Goal: Task Accomplishment & Management: Manage account settings

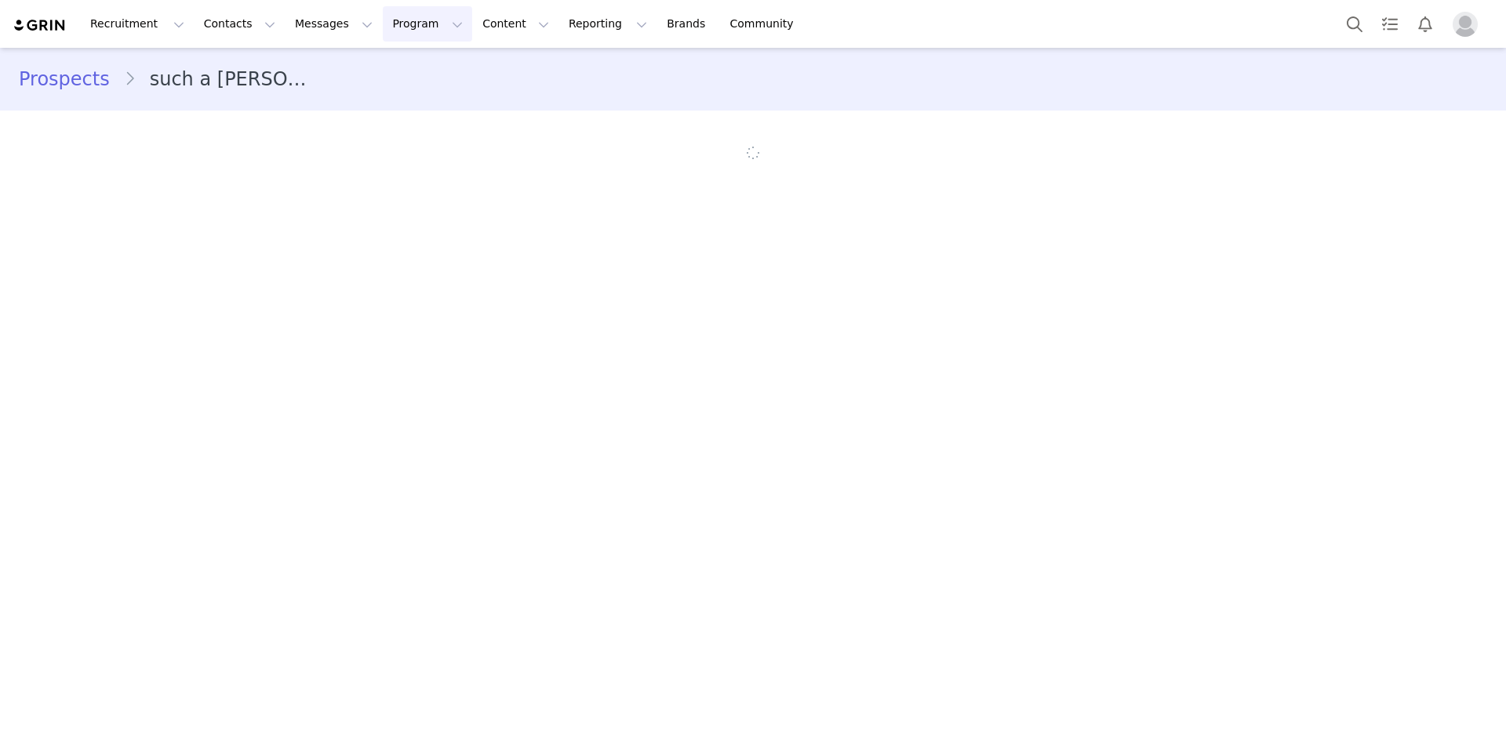
click at [397, 28] on button "Program Program" at bounding box center [427, 23] width 89 height 35
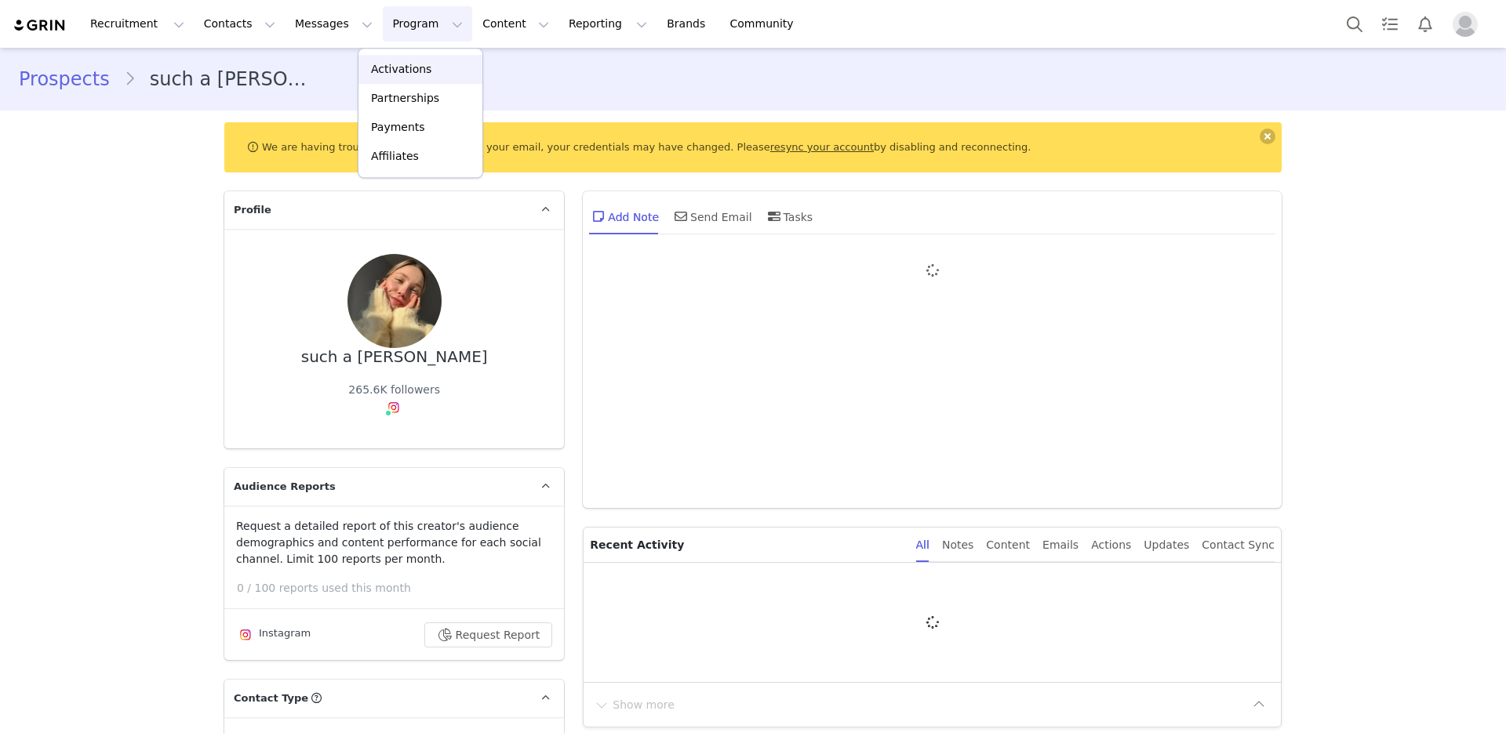
click at [402, 56] on link "Activations" at bounding box center [420, 69] width 124 height 29
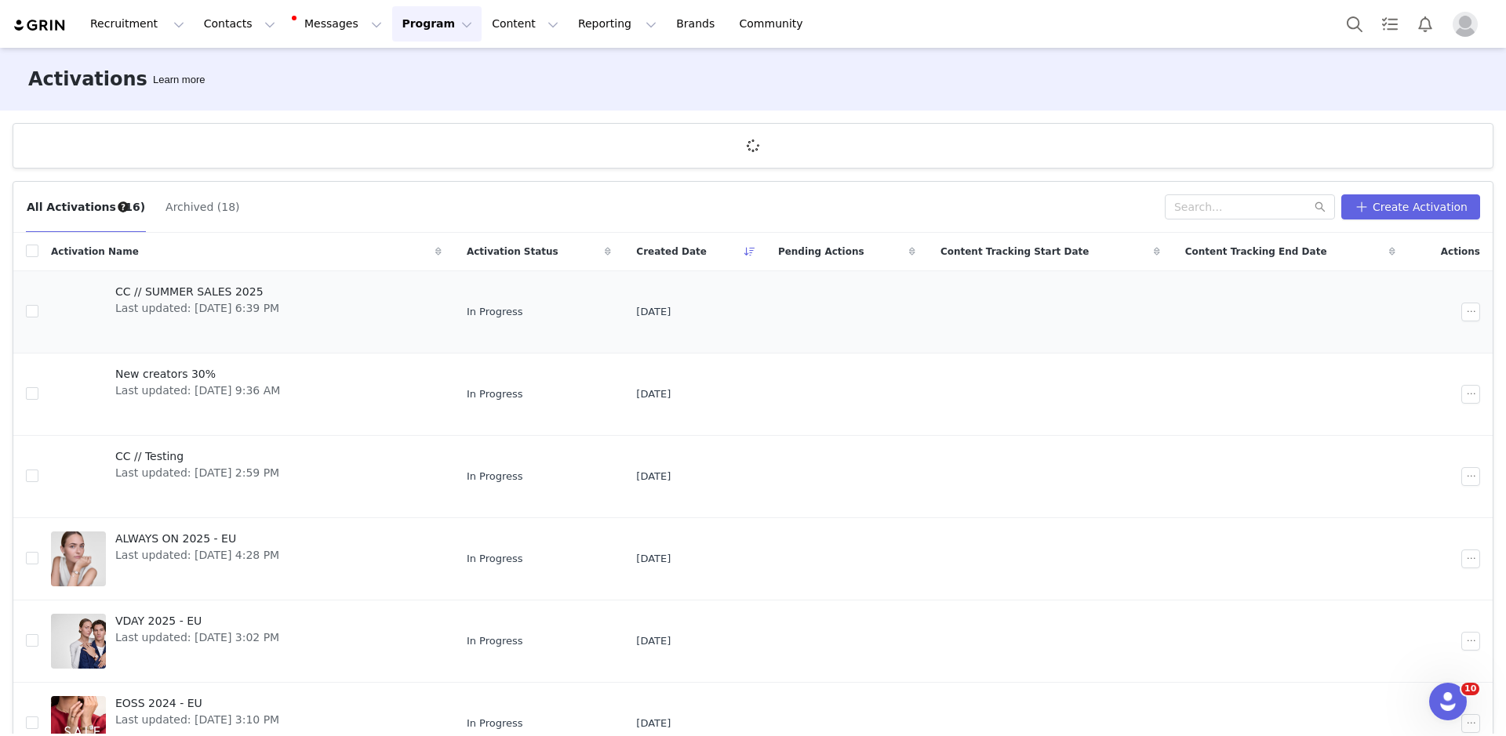
click at [256, 312] on span "Last updated: Aug 30, 2025 6:39 PM" at bounding box center [197, 308] width 164 height 16
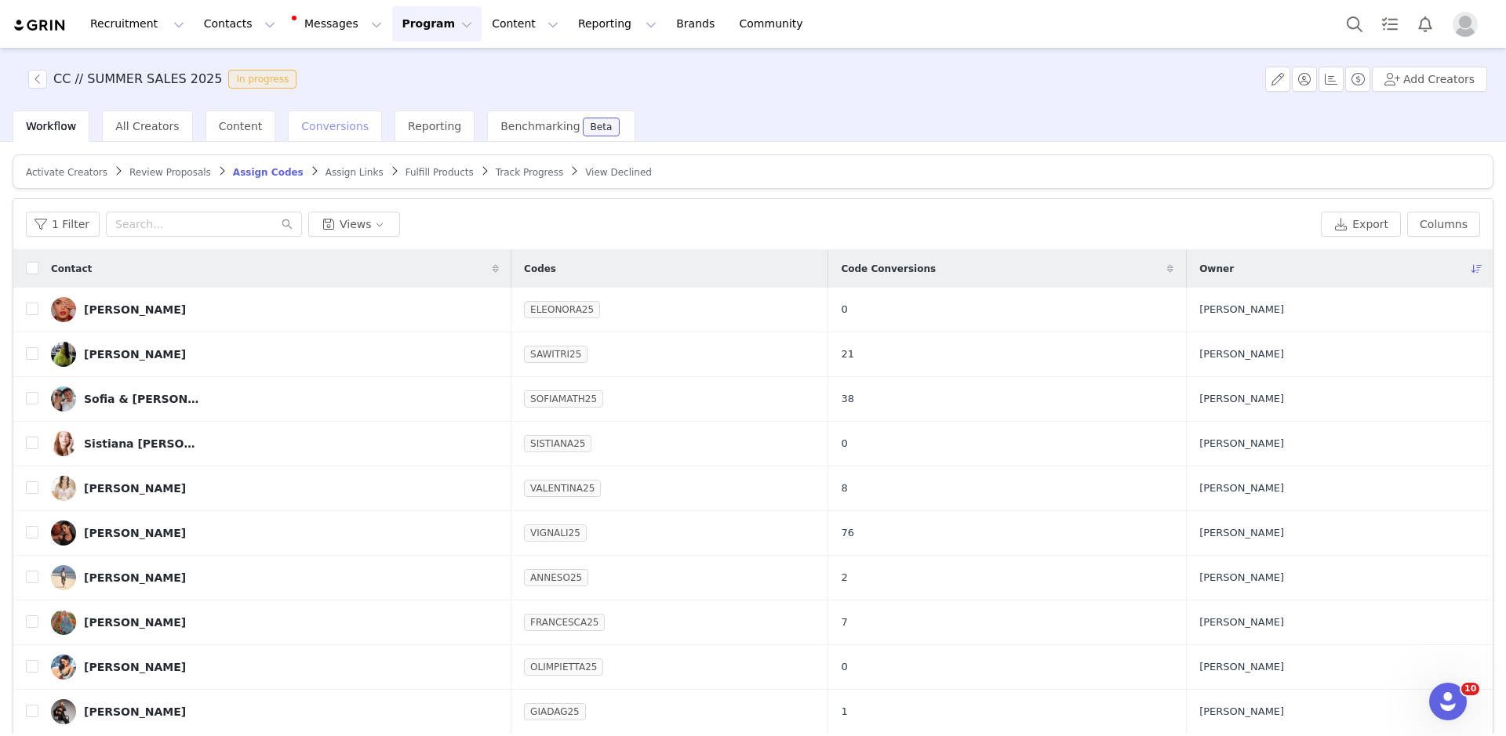
click at [332, 125] on span "Conversions" at bounding box center [334, 126] width 67 height 13
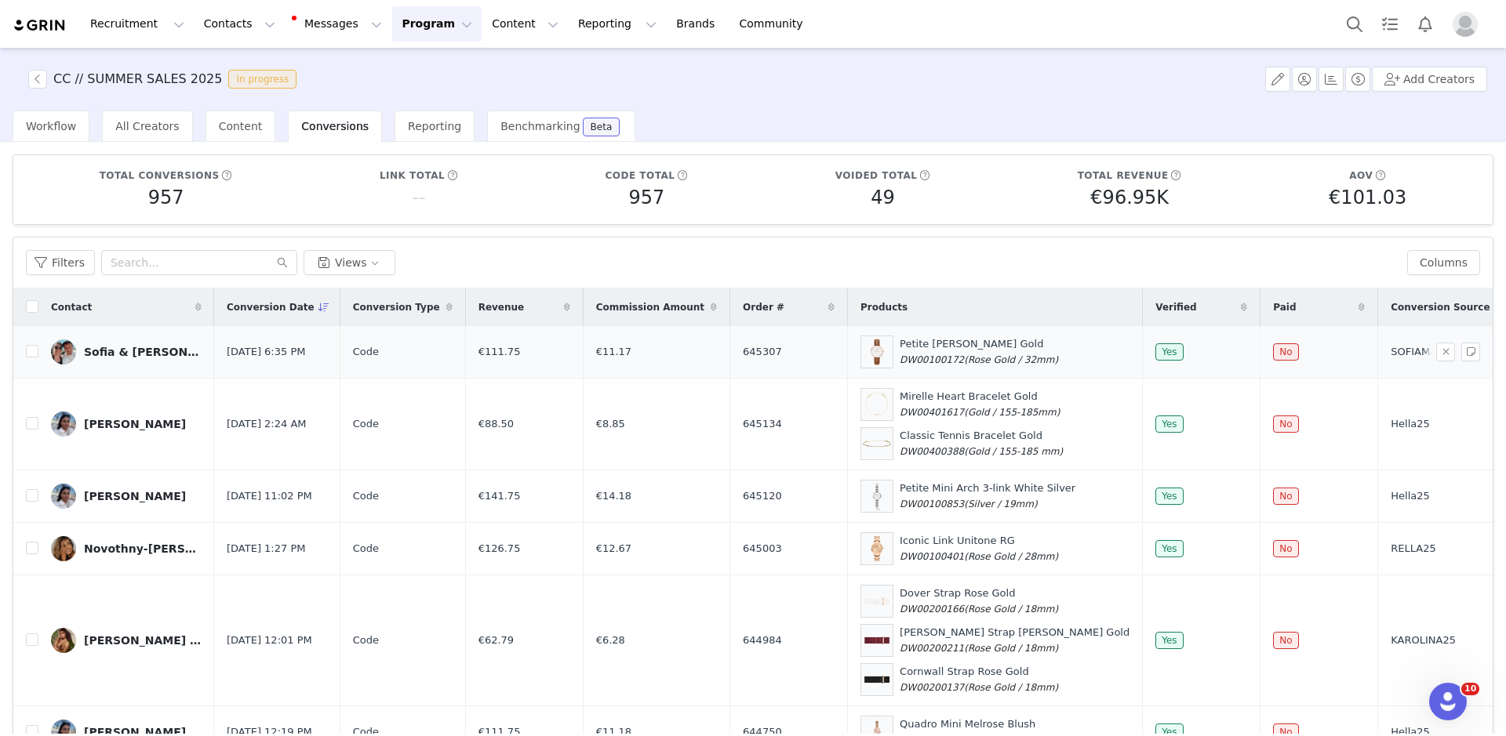
click at [139, 346] on div "Sofia & Mathieu" at bounding box center [143, 352] width 118 height 13
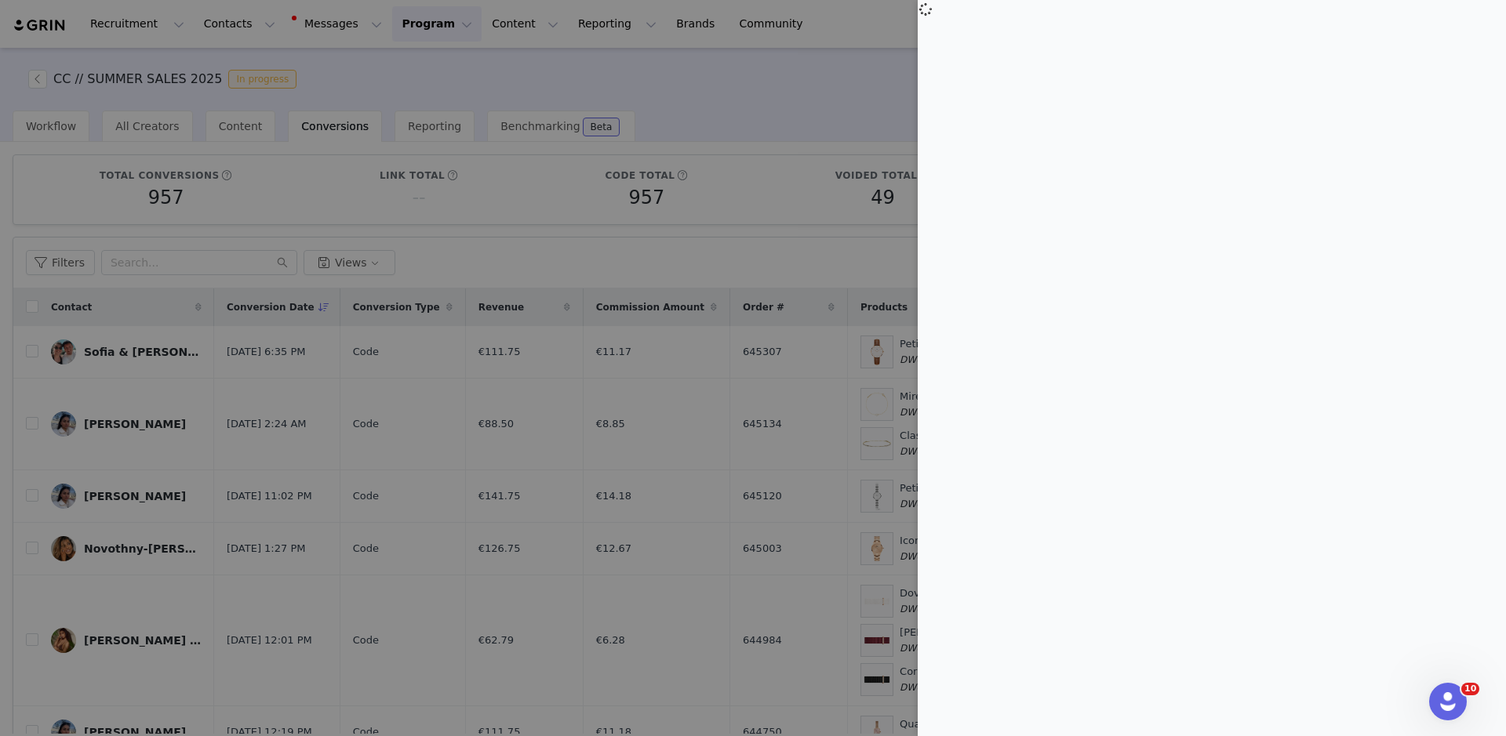
click at [728, 54] on div at bounding box center [753, 368] width 1506 height 736
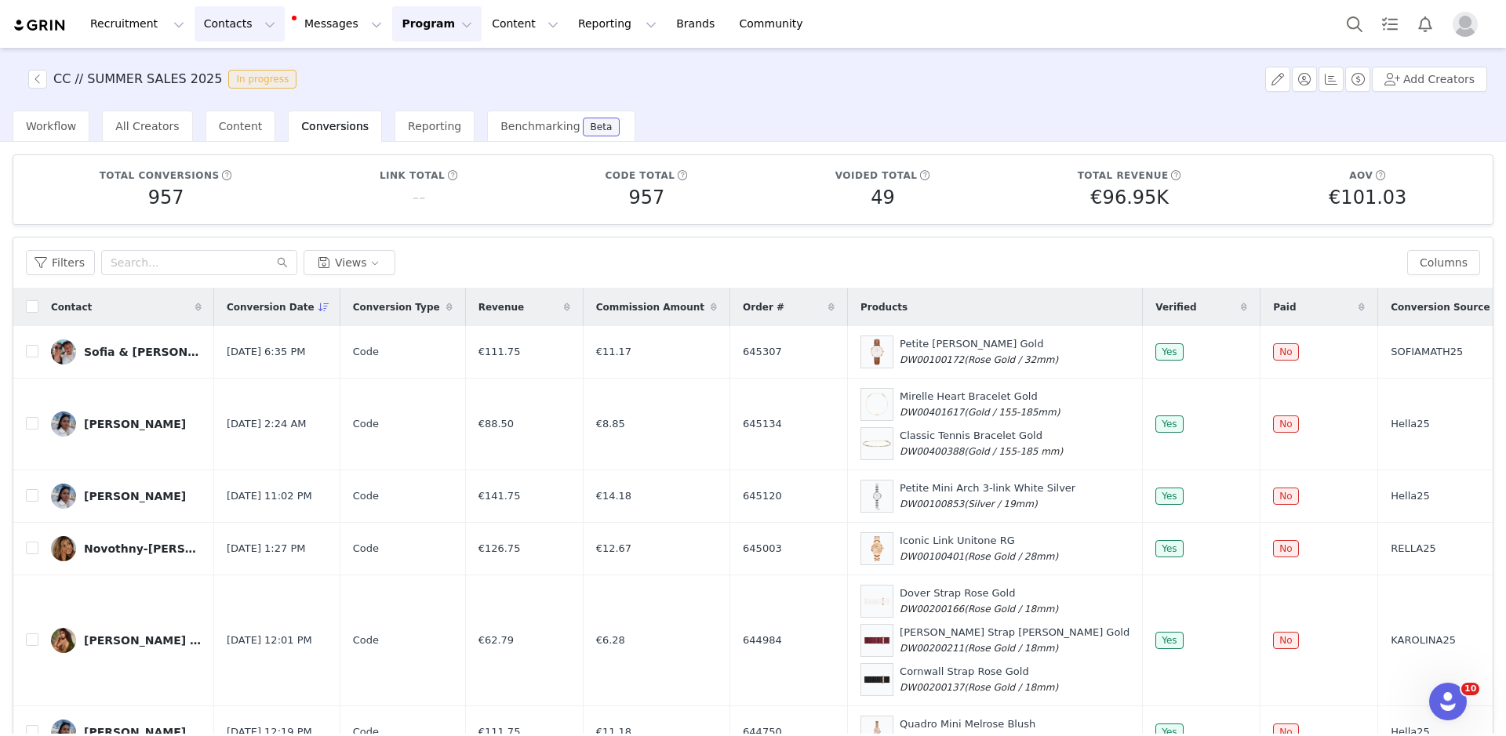
click at [219, 24] on button "Contacts Contacts" at bounding box center [239, 23] width 90 height 35
click at [240, 67] on div "Creators" at bounding box center [245, 69] width 105 height 16
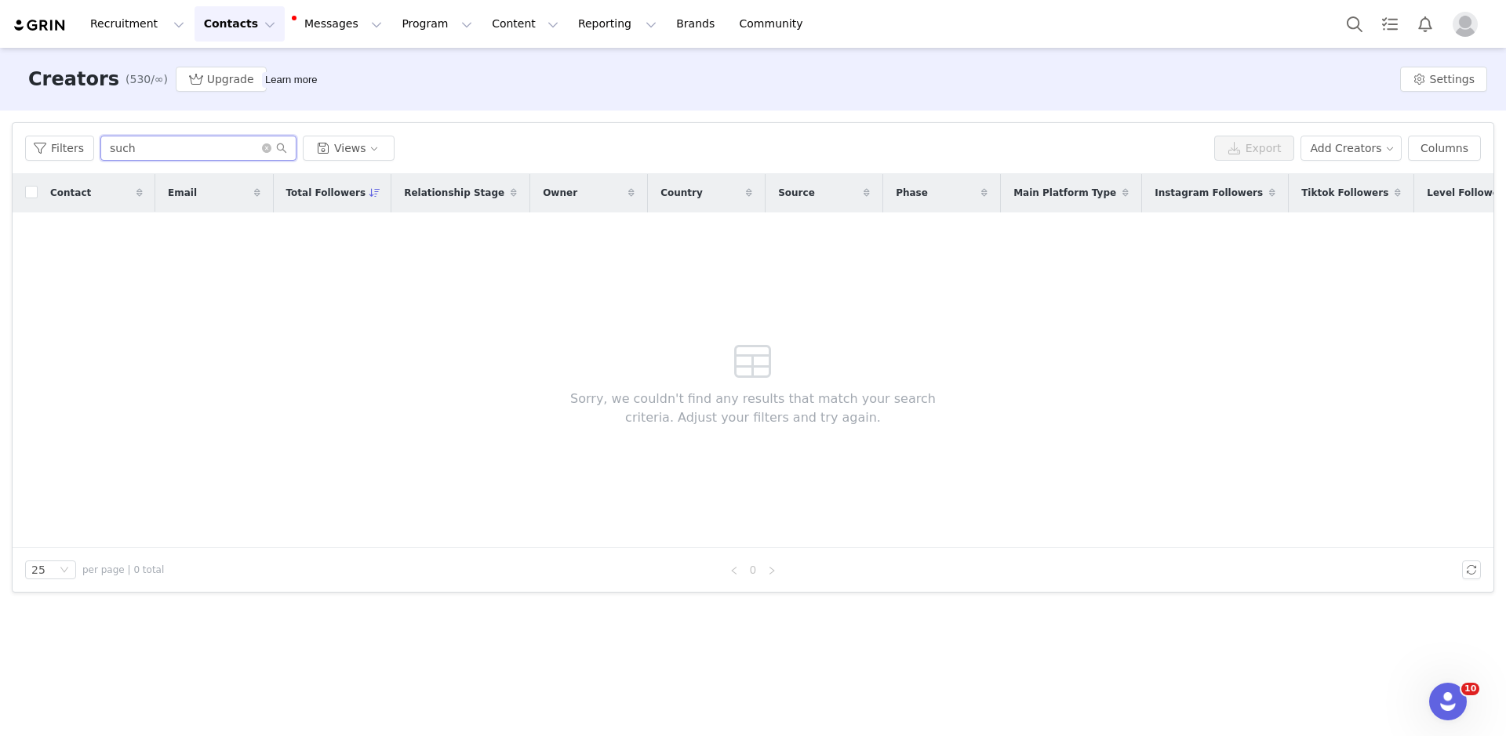
click at [154, 154] on input "such" at bounding box center [198, 148] width 196 height 25
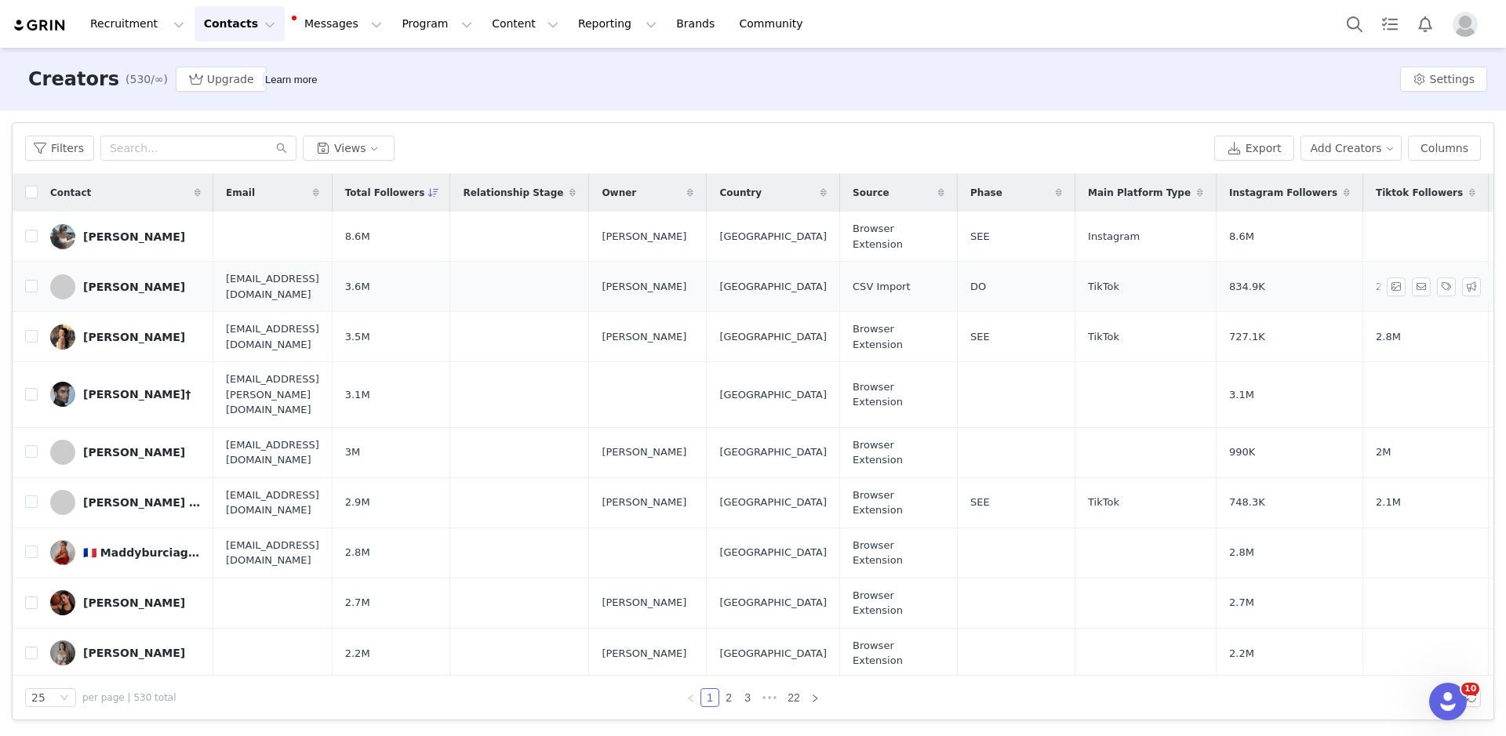
click at [130, 281] on div "Federica Scagnetti" at bounding box center [134, 287] width 102 height 13
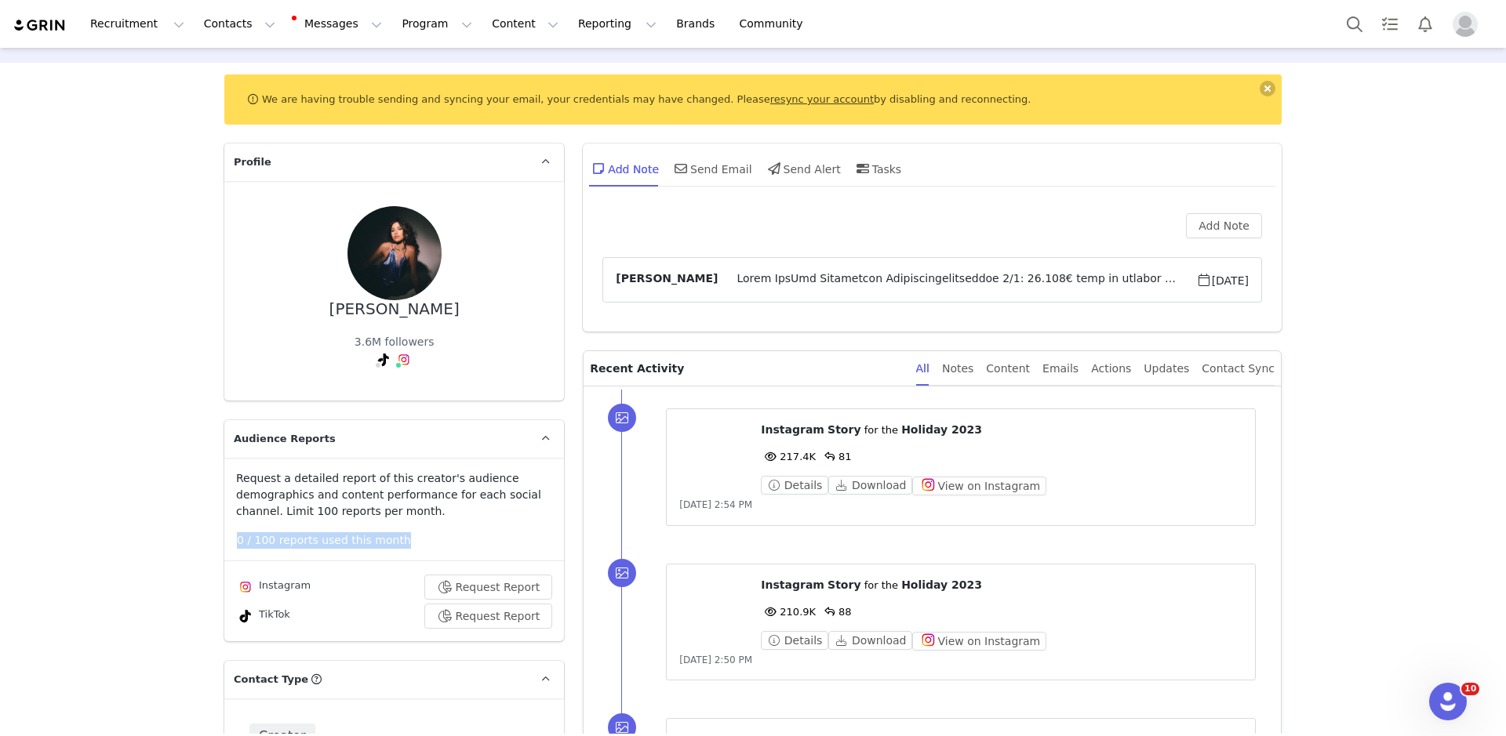
drag, startPoint x: 234, startPoint y: 459, endPoint x: 485, endPoint y: 460, distance: 251.7
click at [486, 470] on div "Request a detailed report of this creator's audience demographics and content p…" at bounding box center [394, 549] width 340 height 158
click at [485, 532] on p "0 / 100 reports used this month" at bounding box center [400, 540] width 327 height 16
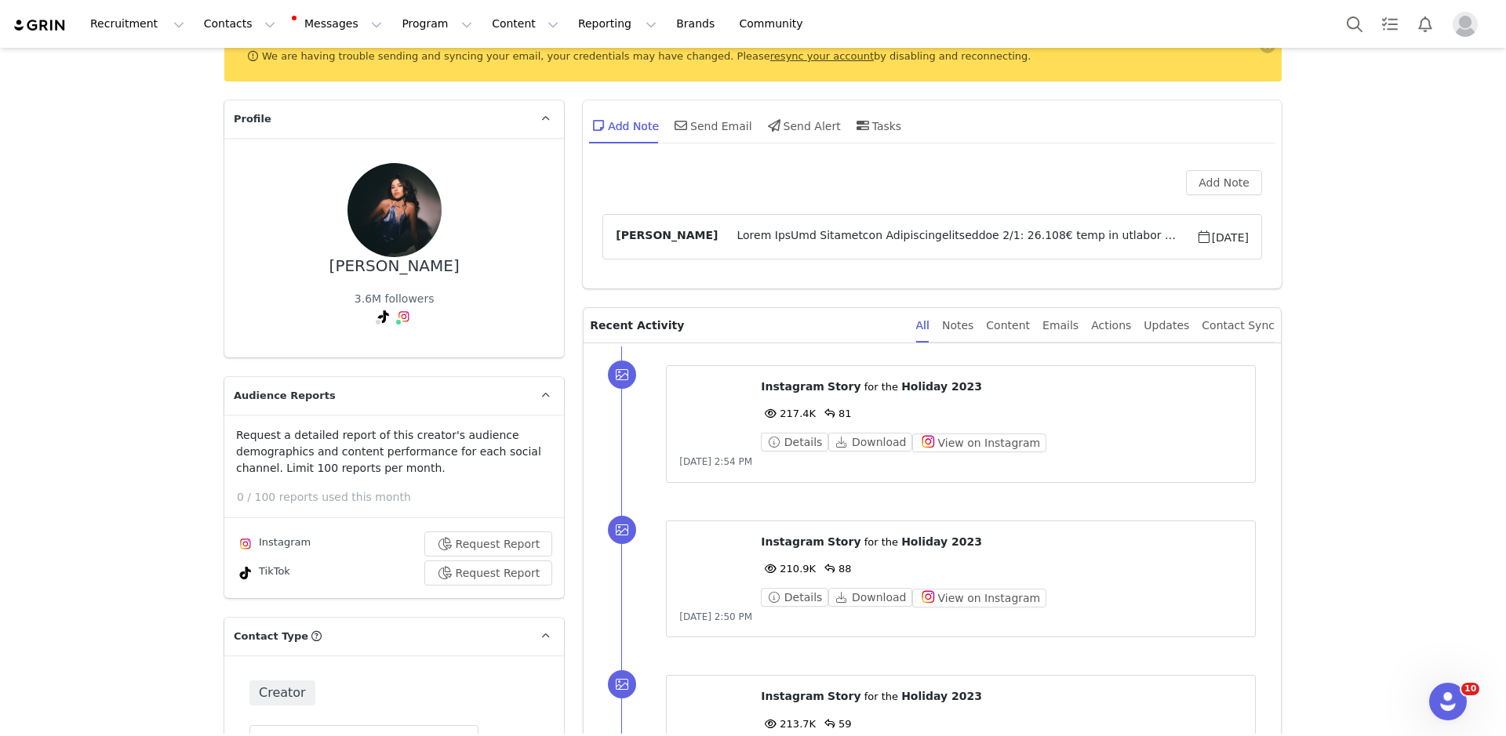
scroll to position [92, 0]
click at [504, 531] on button "Request Report" at bounding box center [488, 543] width 129 height 25
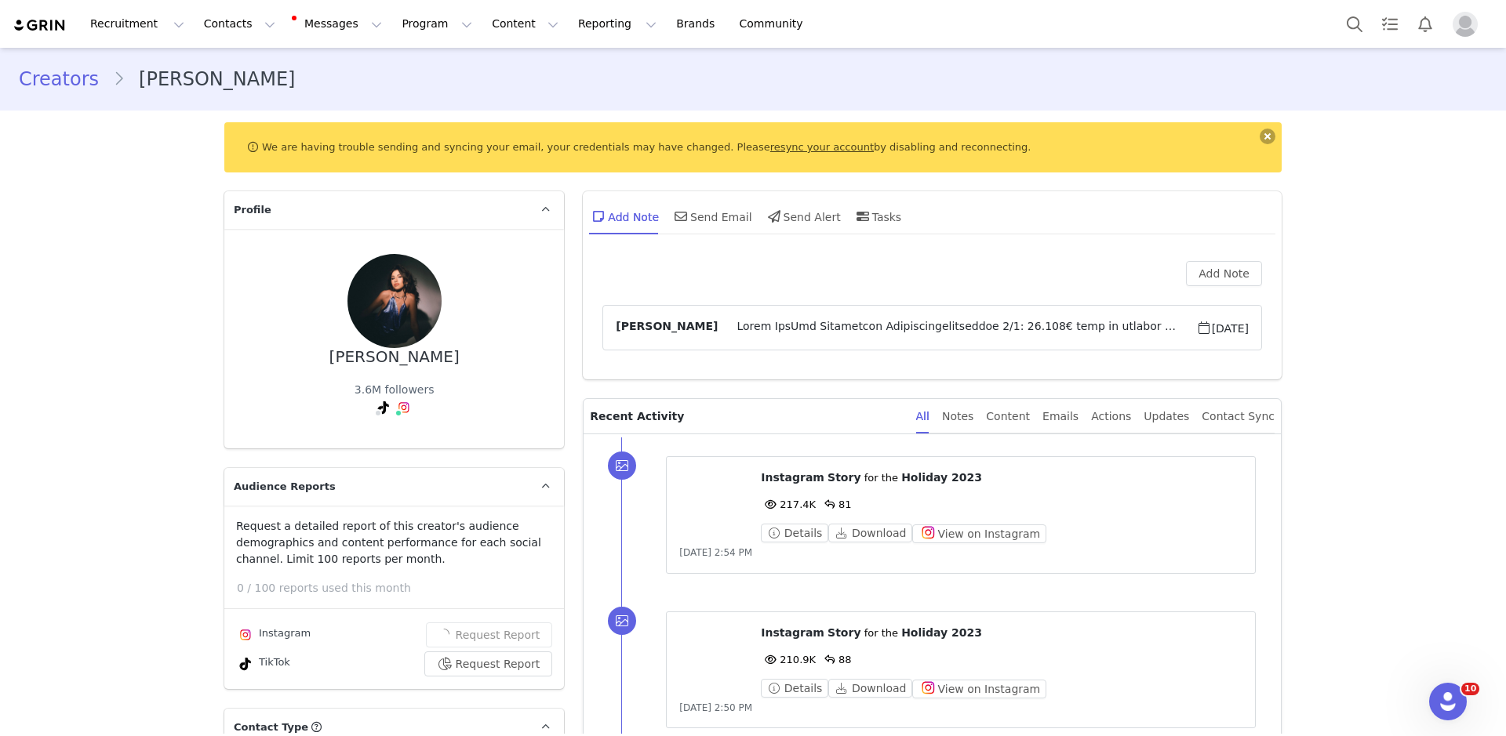
click at [1268, 138] on button at bounding box center [1267, 137] width 16 height 16
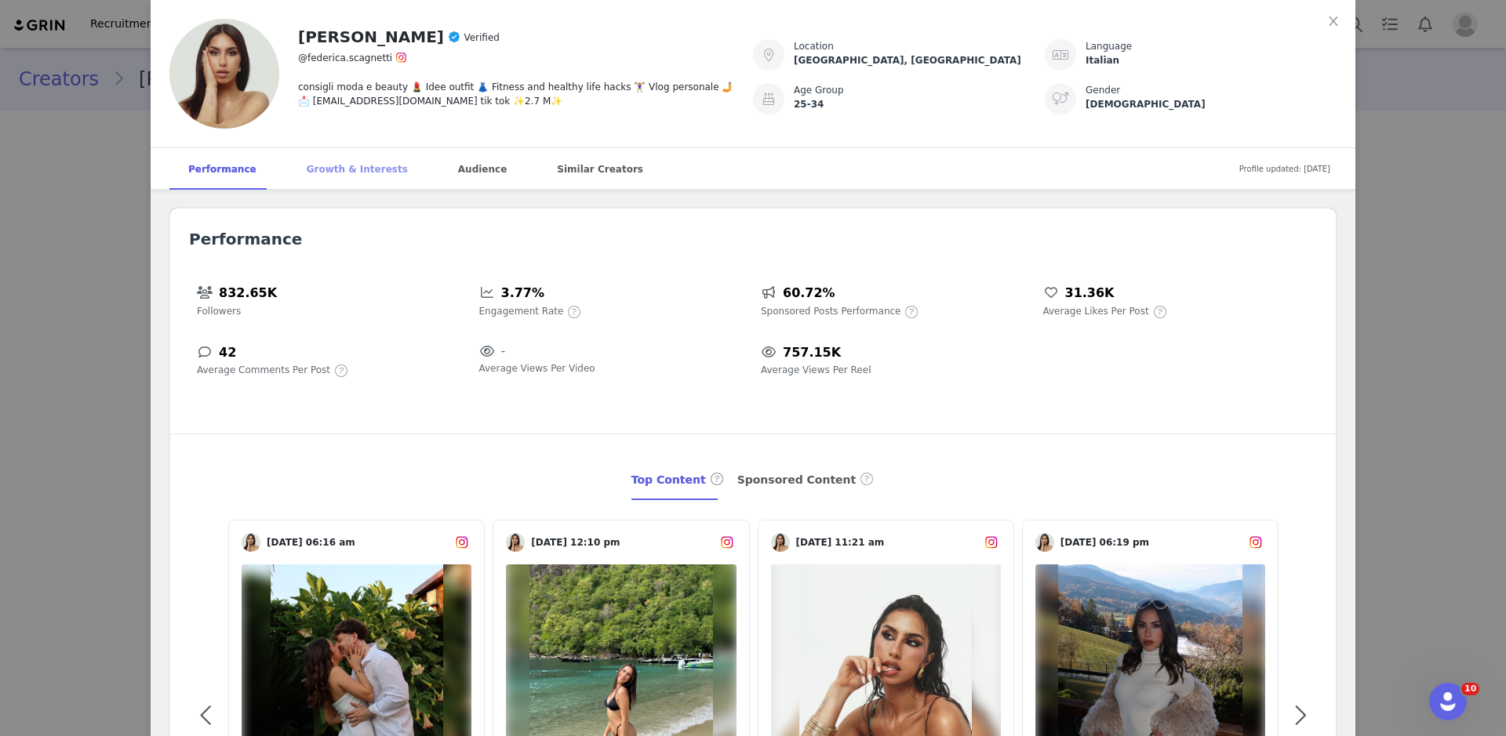
click at [345, 169] on div "Growth & Interests" at bounding box center [357, 169] width 139 height 42
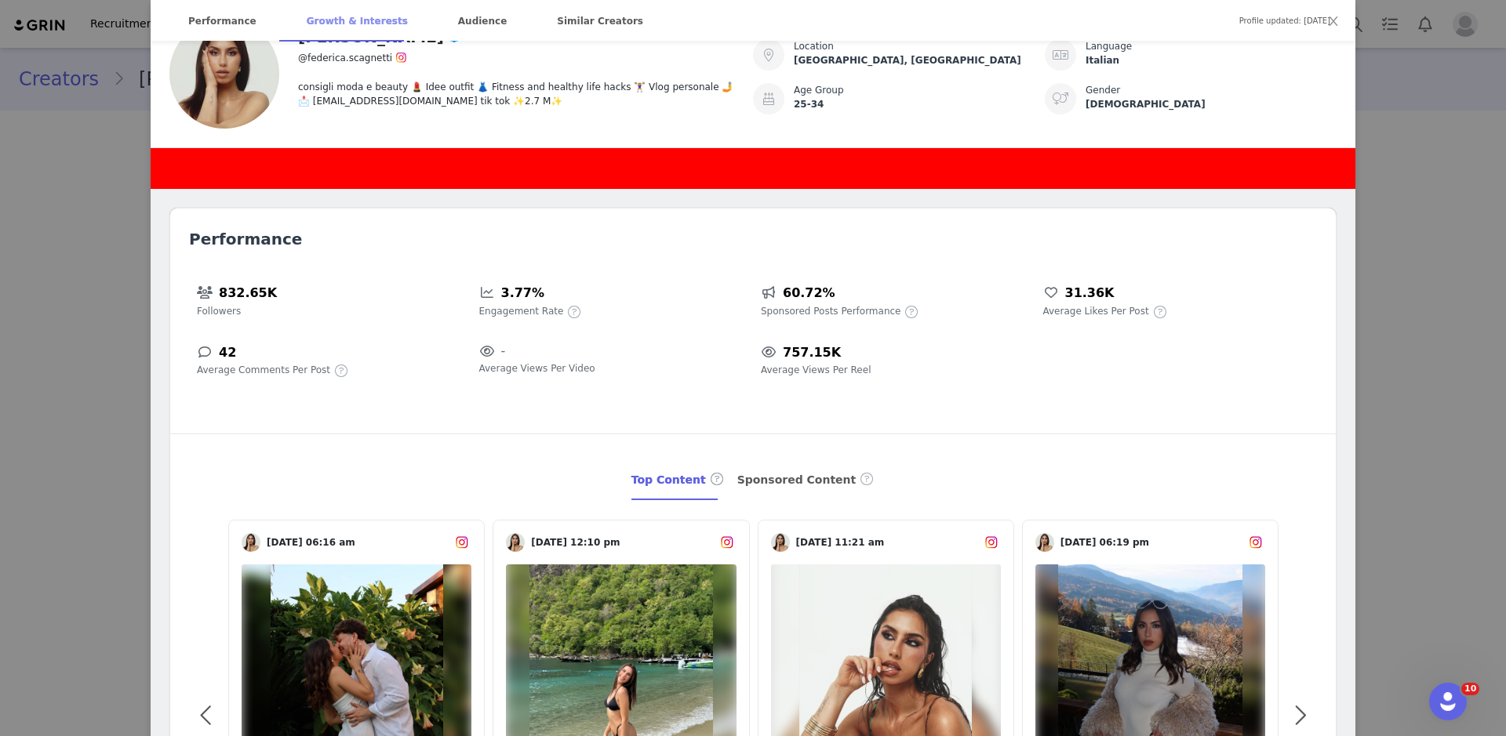
scroll to position [899, 0]
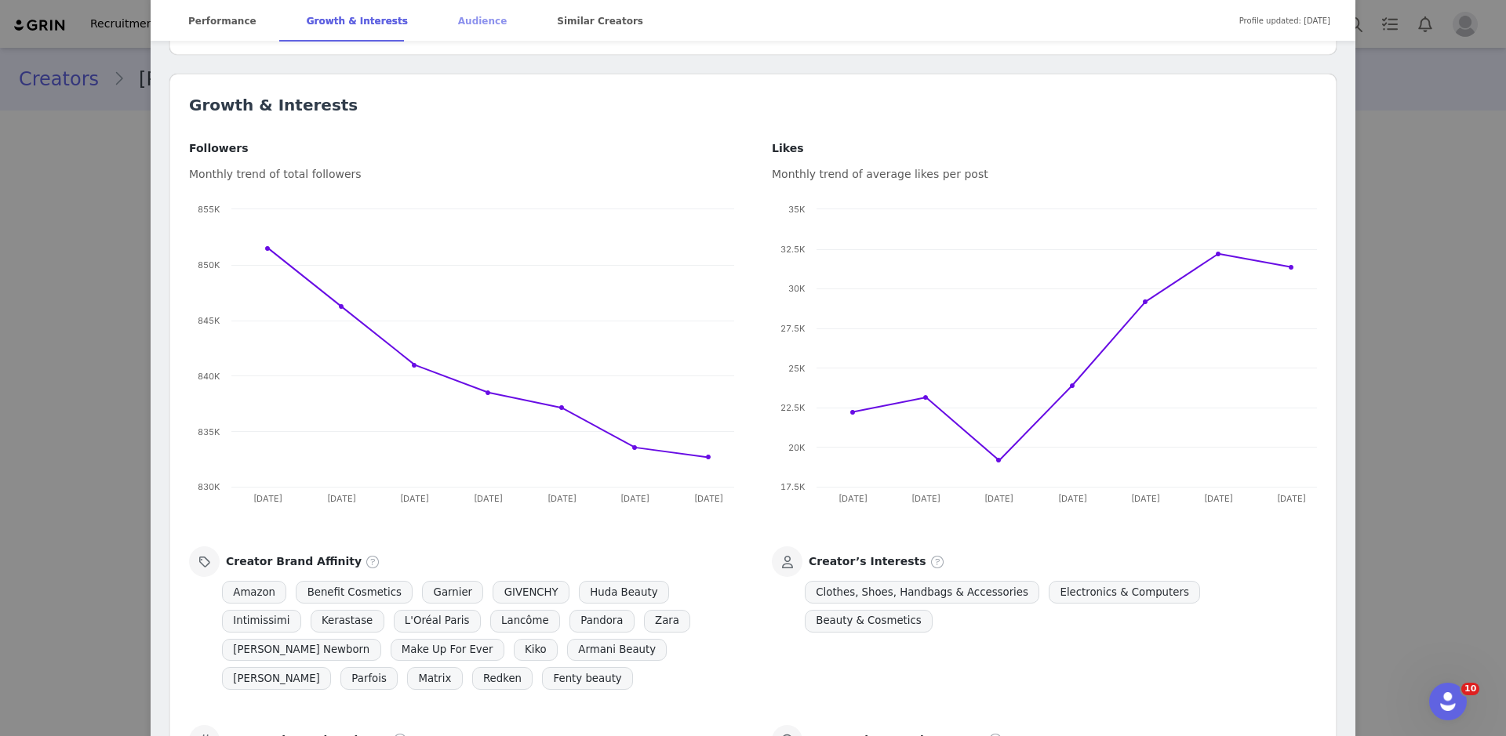
click at [470, 18] on div "Audience" at bounding box center [482, 21] width 86 height 42
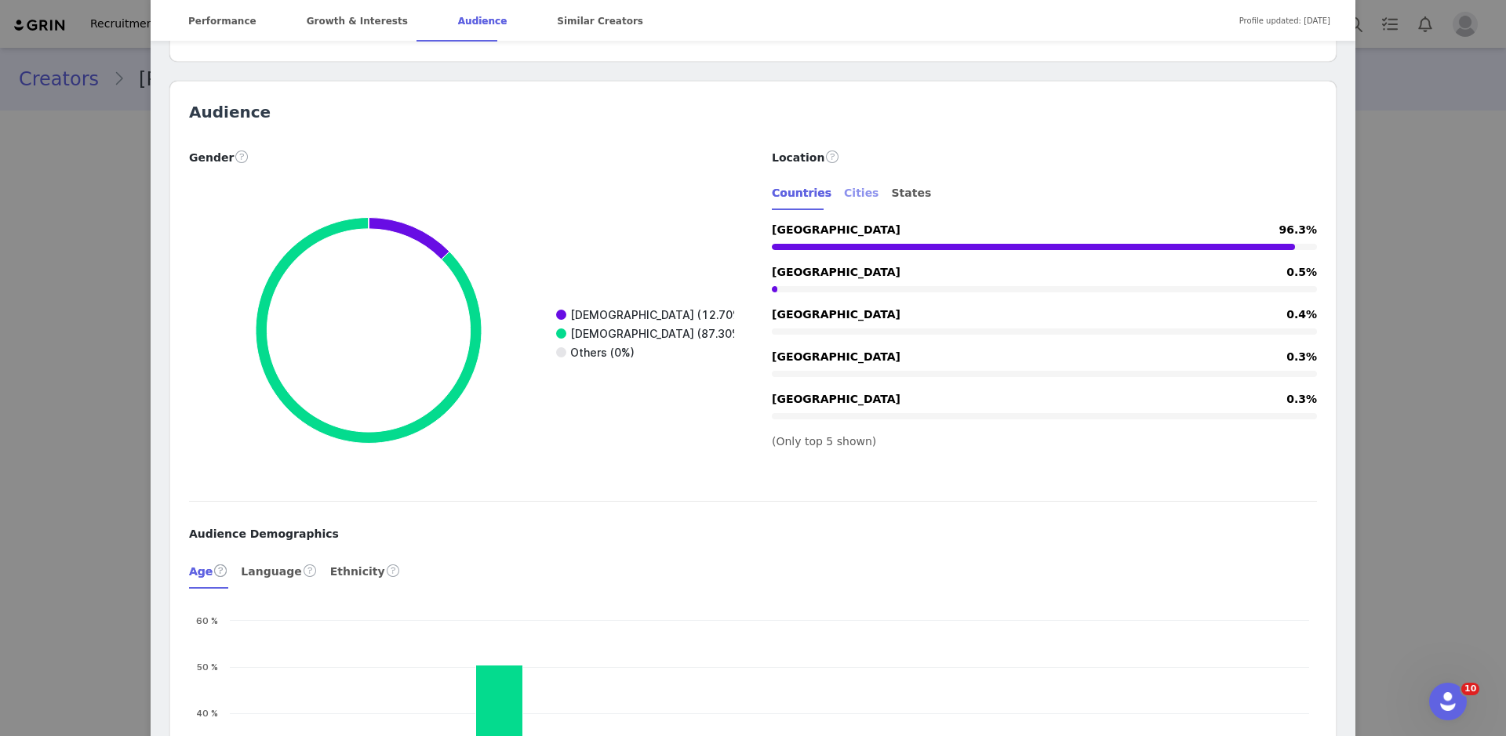
click at [850, 176] on div "Cities" at bounding box center [861, 193] width 35 height 35
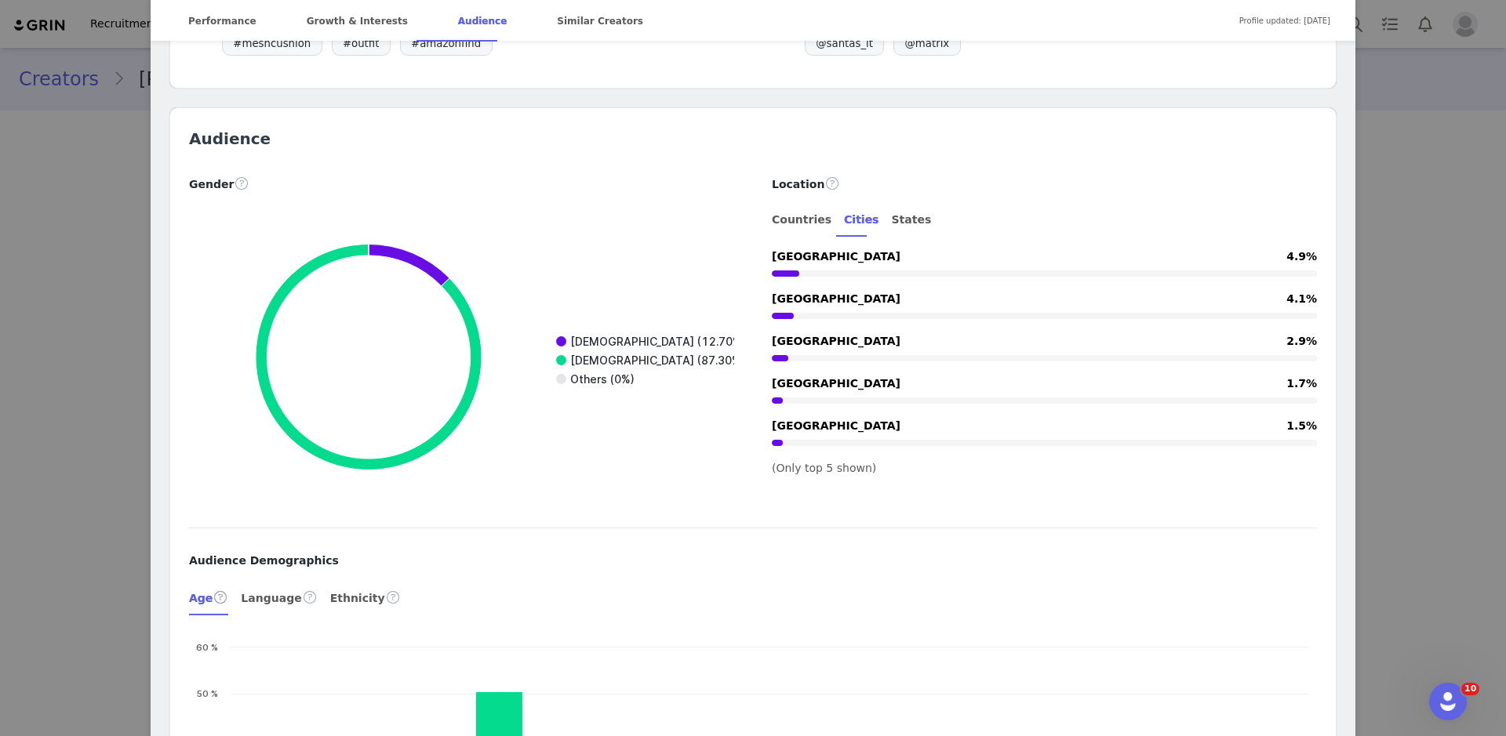
scroll to position [1826, 0]
click at [895, 204] on div "States" at bounding box center [911, 221] width 40 height 35
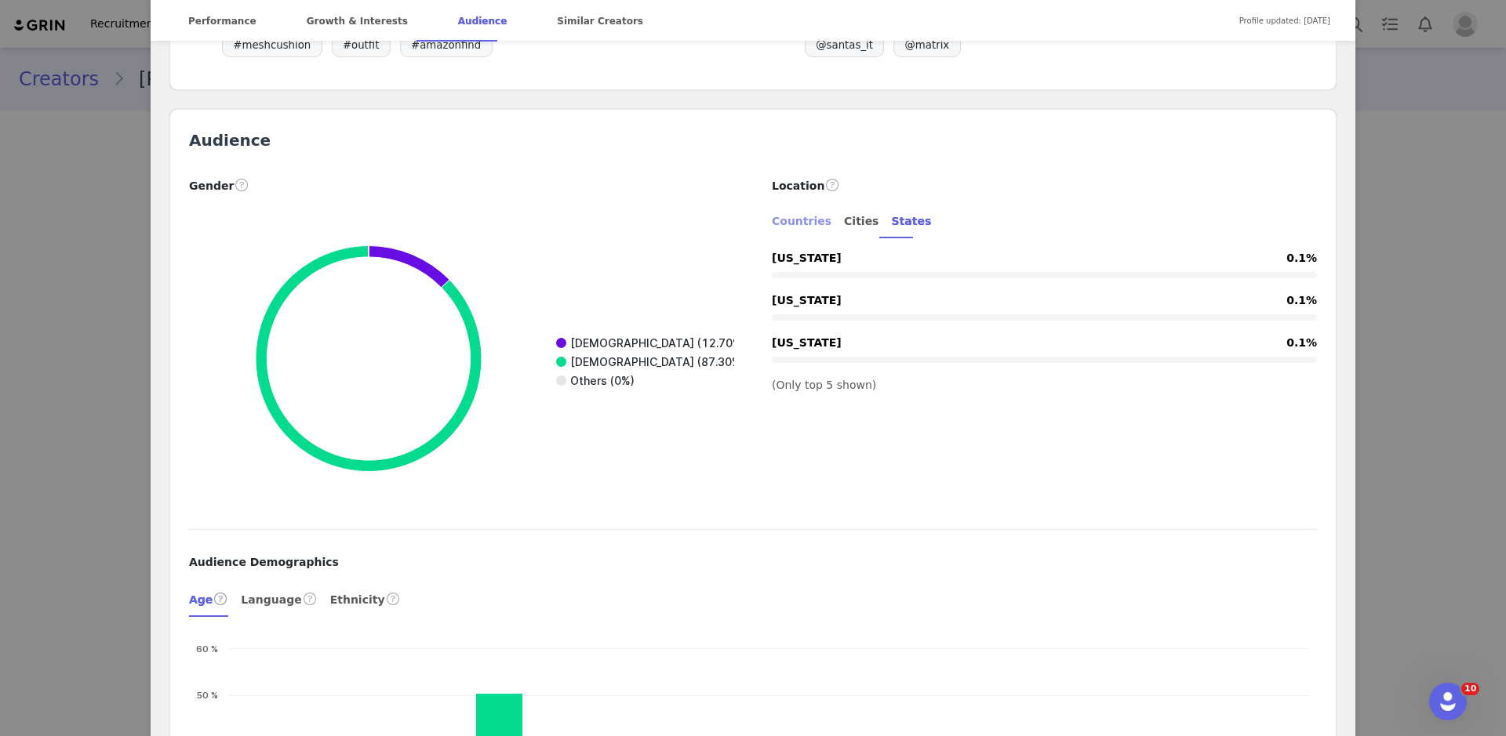
click at [772, 204] on div "Countries" at bounding box center [802, 221] width 60 height 35
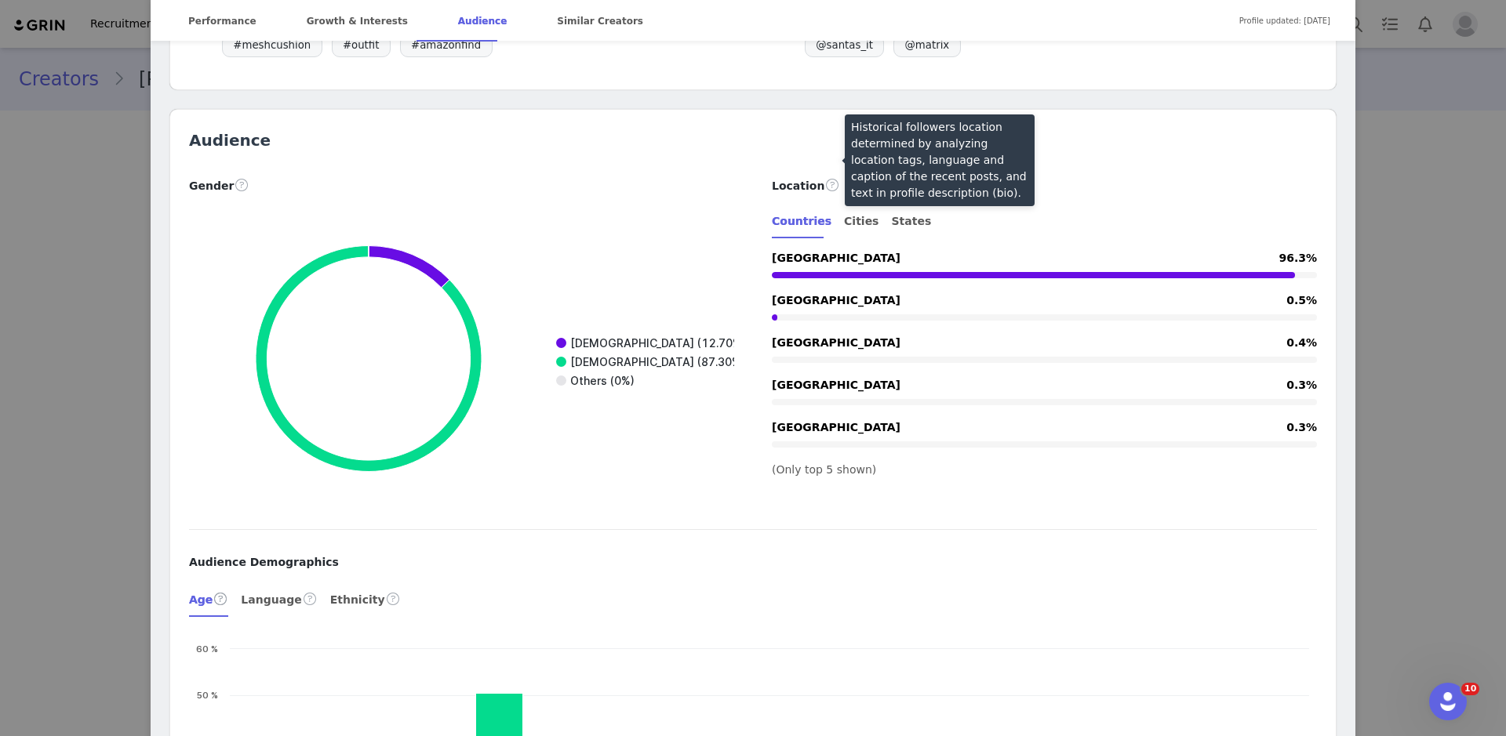
click at [825, 176] on span at bounding box center [832, 185] width 16 height 19
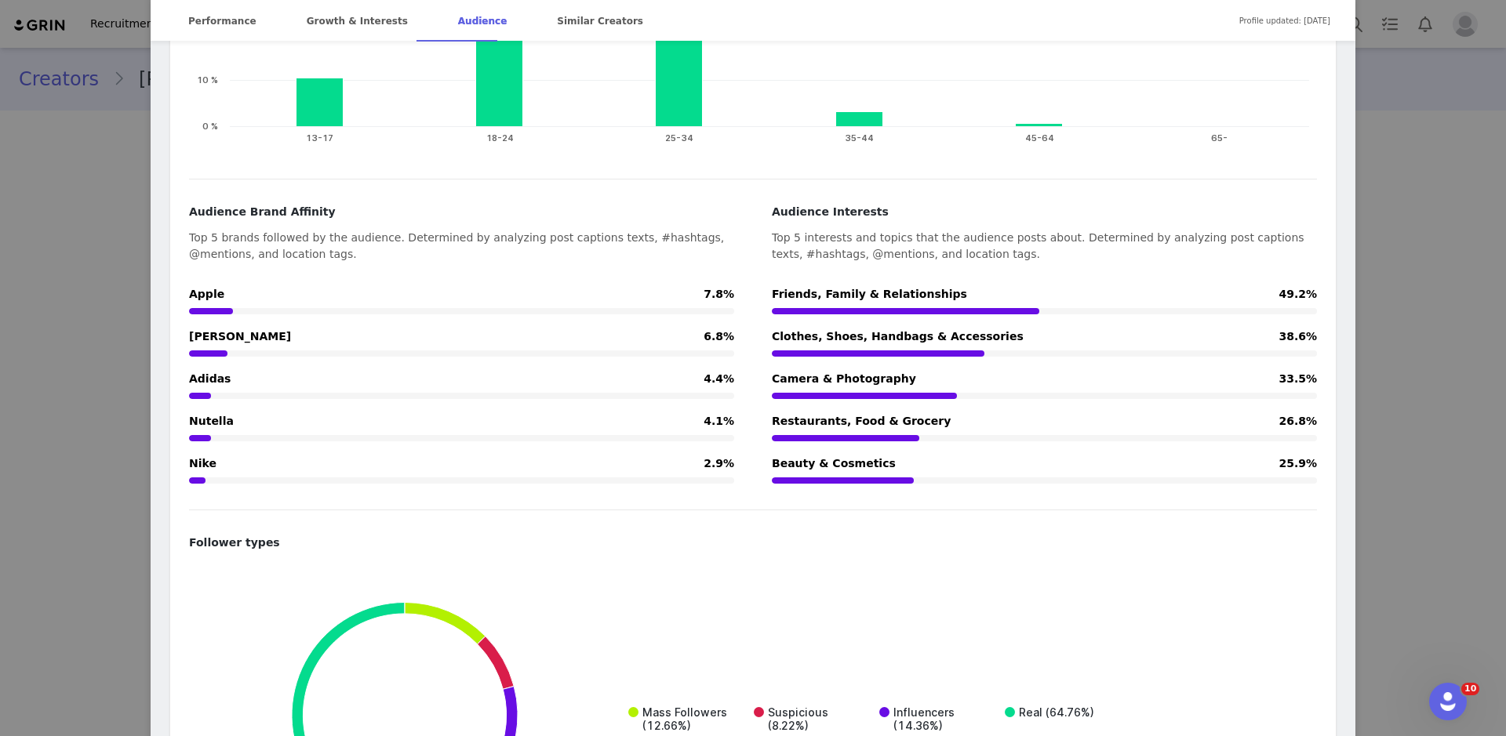
scroll to position [2632, 0]
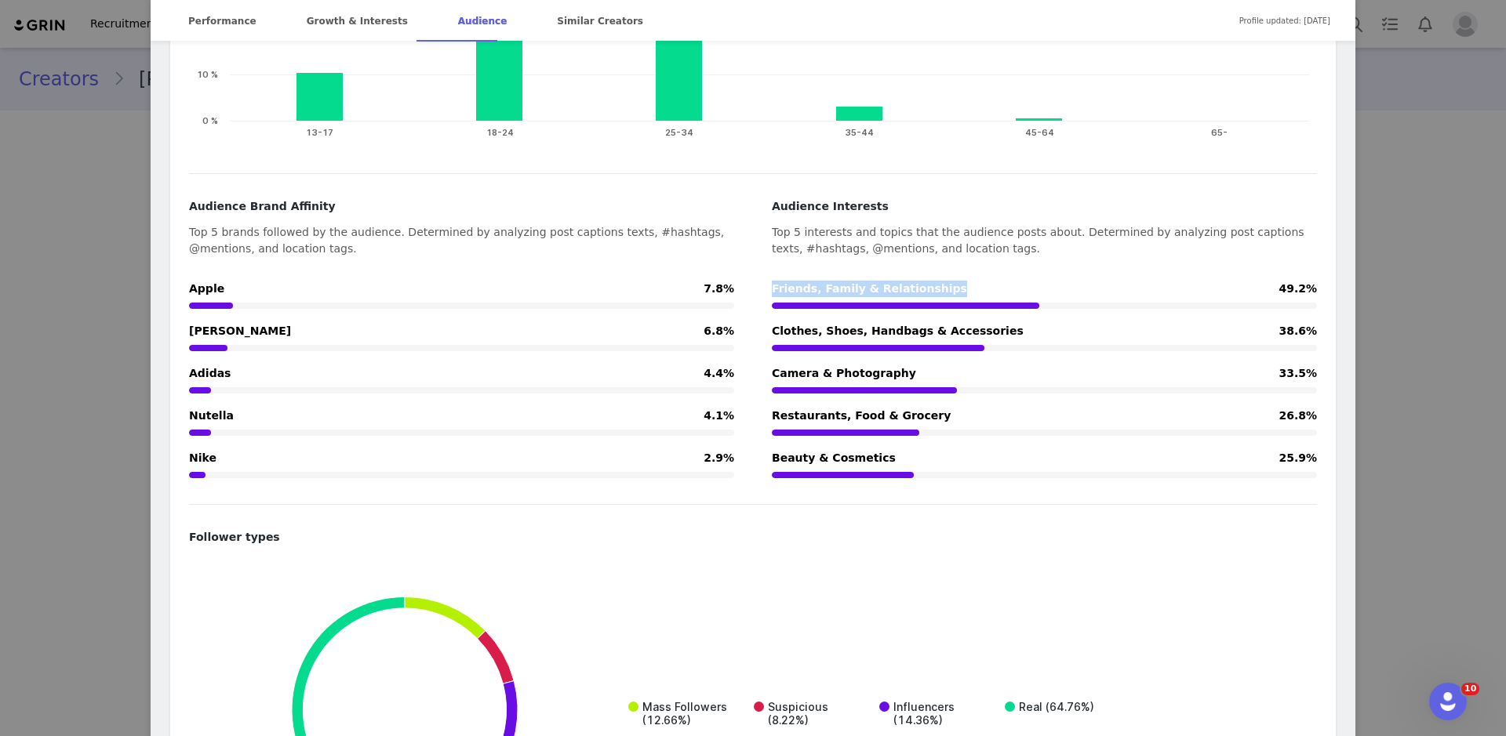
drag, startPoint x: 773, startPoint y: 267, endPoint x: 967, endPoint y: 265, distance: 193.7
click at [968, 281] on div "Friends, Family & Relationships 49.2%" at bounding box center [1044, 297] width 545 height 33
click at [967, 281] on div "Friends, Family & Relationships 49.2%" at bounding box center [1044, 297] width 545 height 33
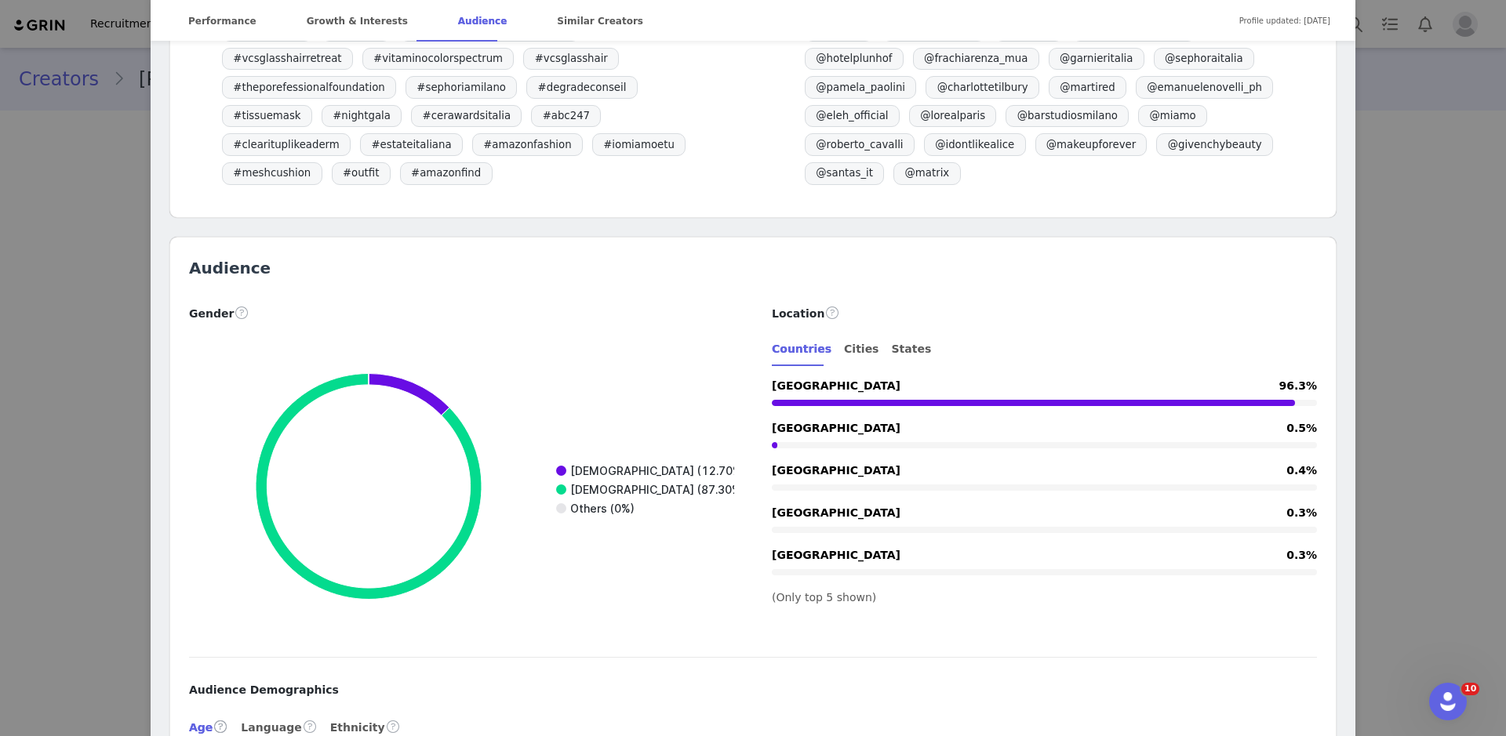
scroll to position [1157, 0]
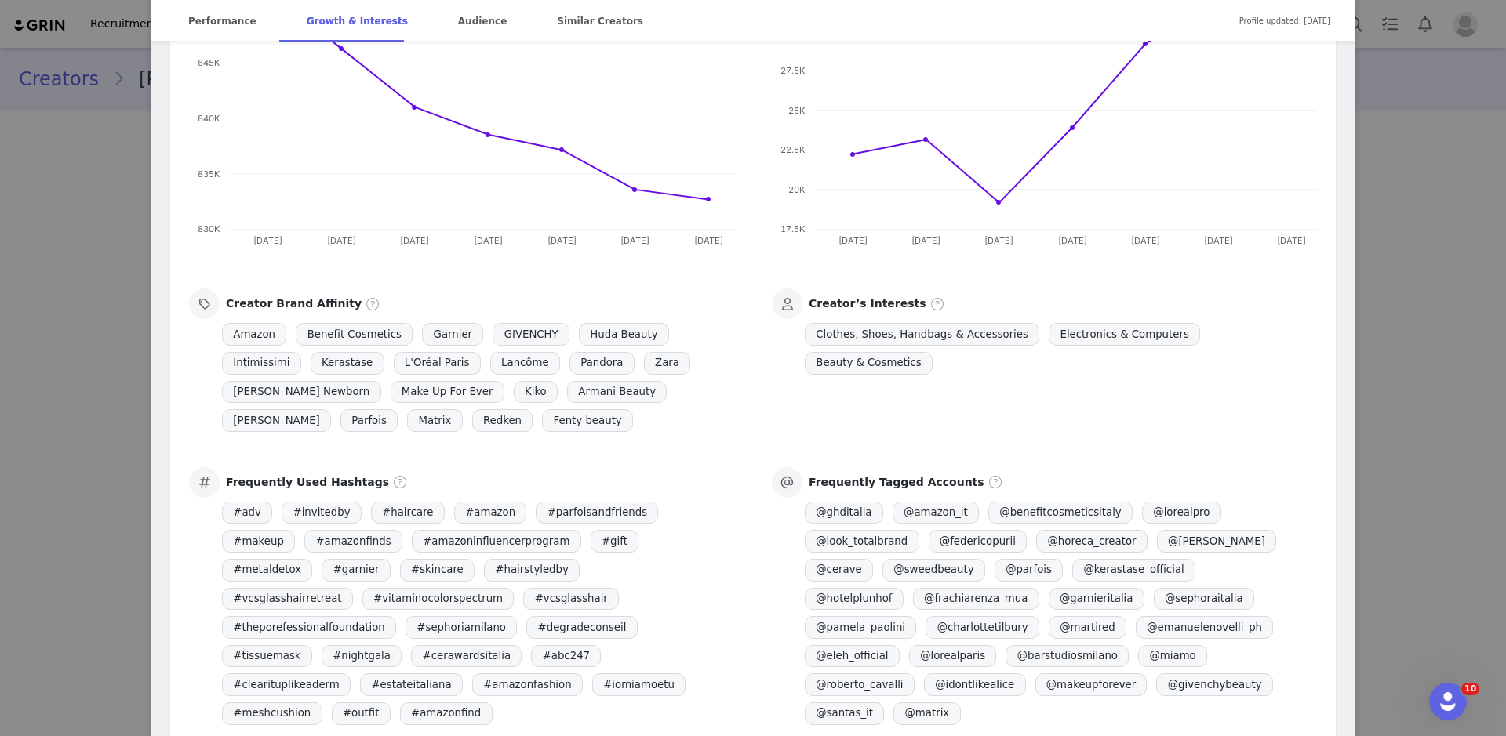
click at [1455, 341] on div "Federica Scagnetti Verified @federica.scagnetti consigli moda e beauty 💄 Idee o…" at bounding box center [753, 368] width 1506 height 736
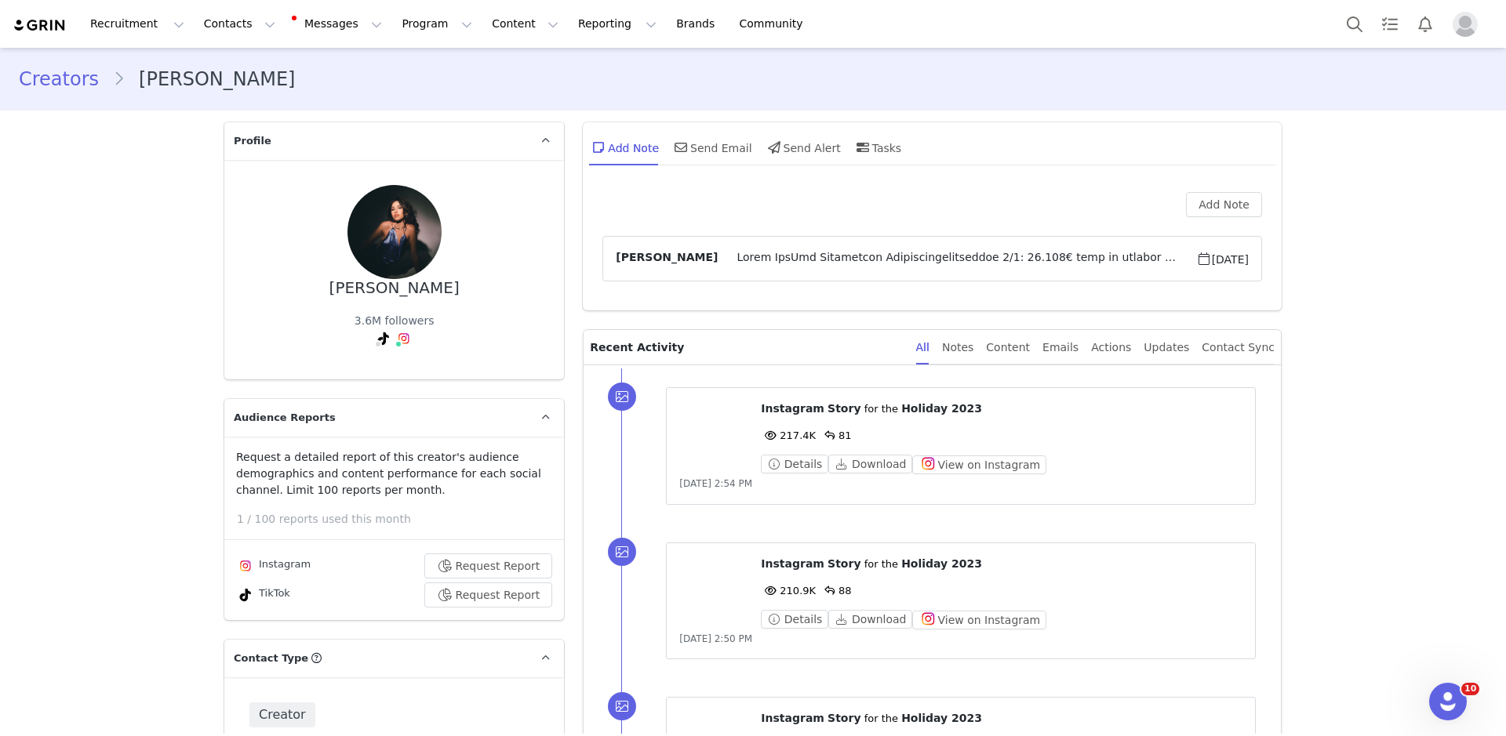
scroll to position [0, 0]
click at [515, 554] on button "View Report" at bounding box center [492, 566] width 122 height 25
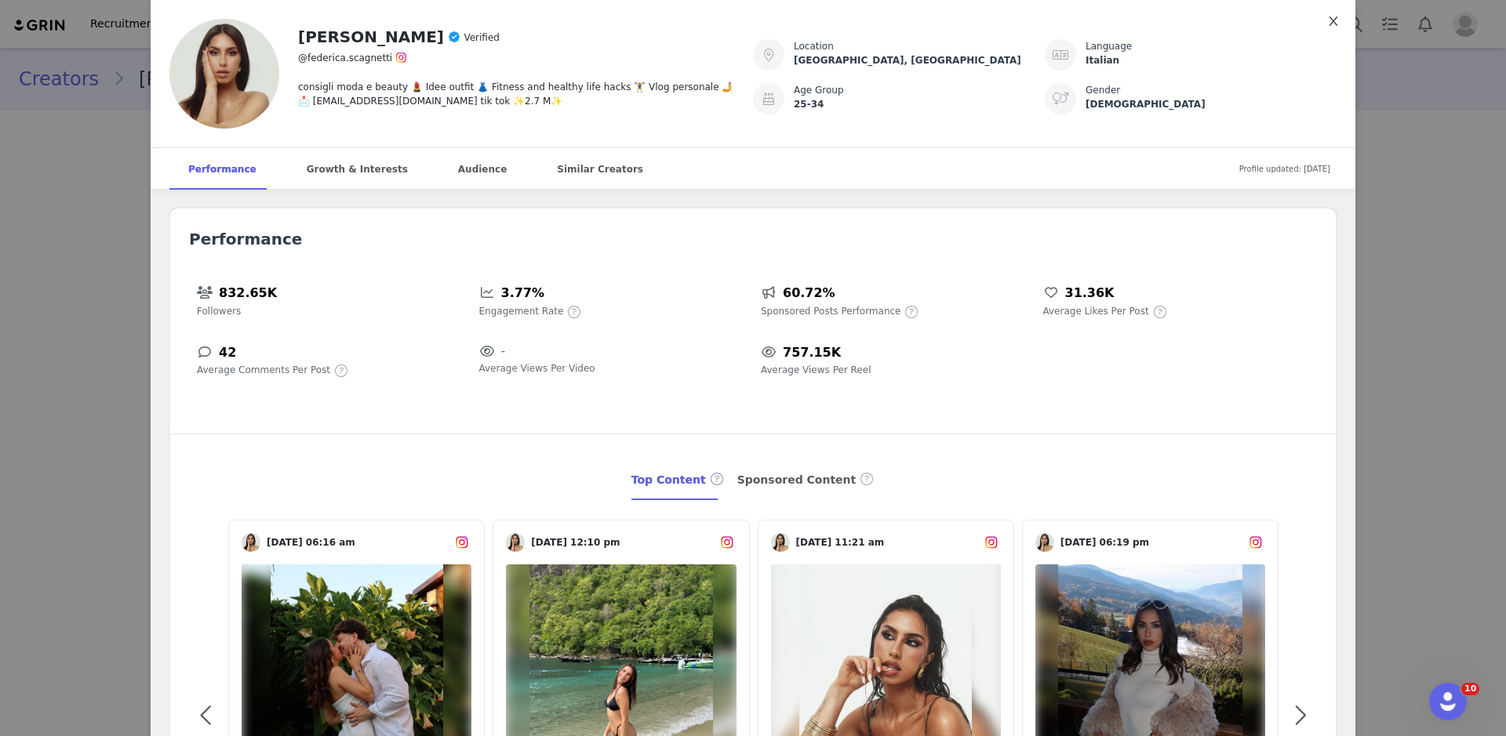
click at [1339, 19] on icon "icon: close" at bounding box center [1333, 21] width 13 height 13
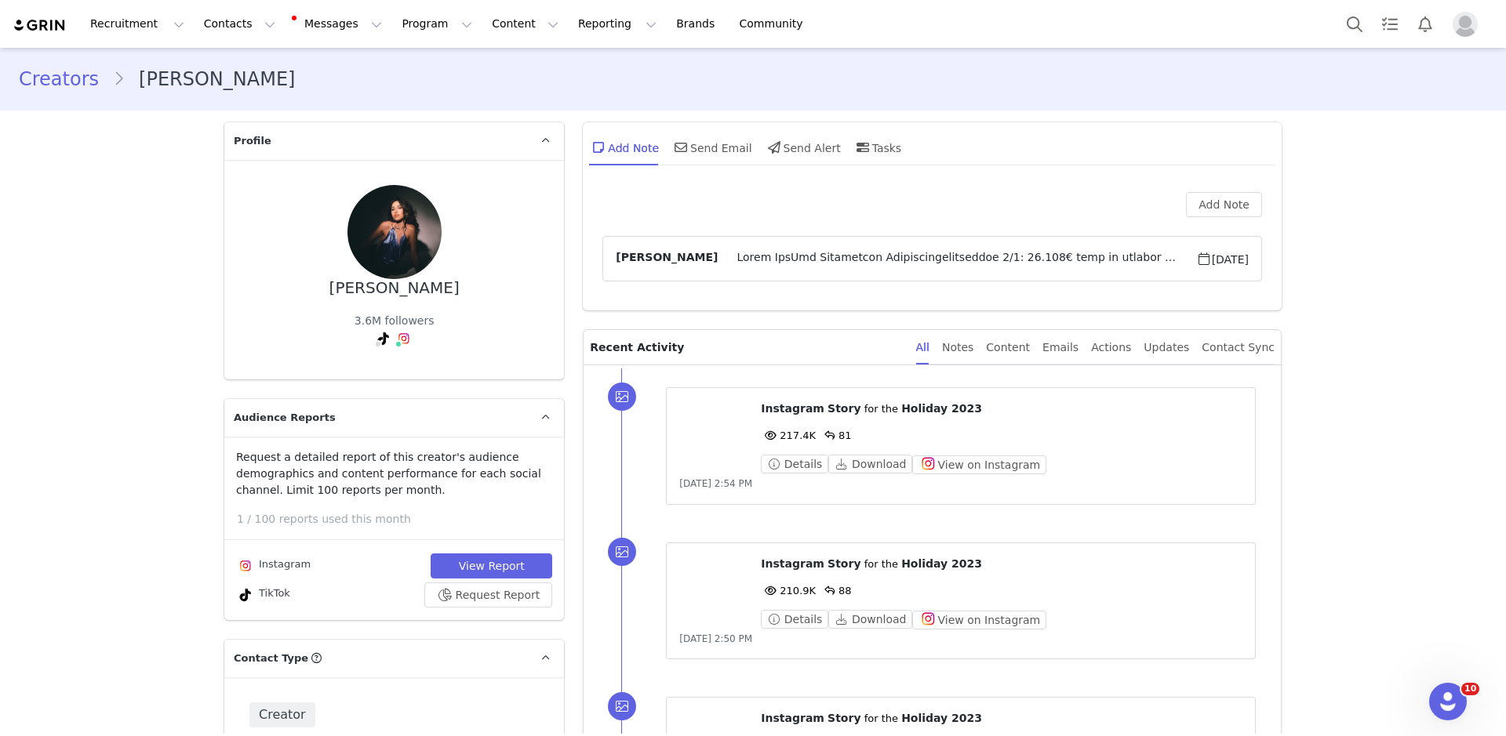
click at [1467, 3] on div "Recruitment Recruitment Creator Search Curated Lists Landing Pages Web Extensio…" at bounding box center [753, 24] width 1506 height 48
click at [1467, 9] on div at bounding box center [1415, 23] width 156 height 35
click at [1465, 24] on img "Profile" at bounding box center [1464, 24] width 25 height 25
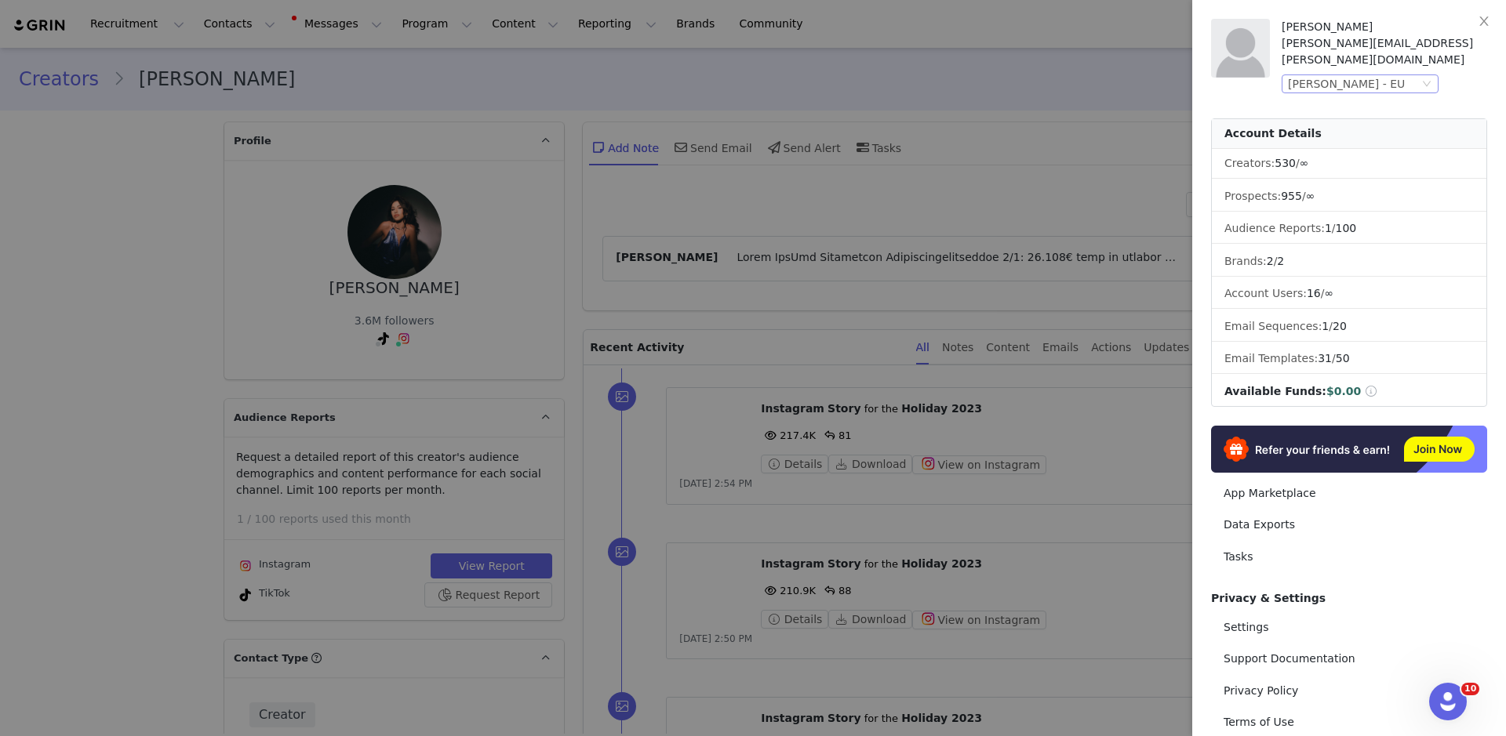
click at [1390, 75] on div "[PERSON_NAME] - EU" at bounding box center [1346, 83] width 117 height 17
click at [1386, 143] on li "[PERSON_NAME] - Global" at bounding box center [1391, 145] width 220 height 25
click at [1415, 75] on div "[PERSON_NAME] - EU" at bounding box center [1353, 83] width 131 height 17
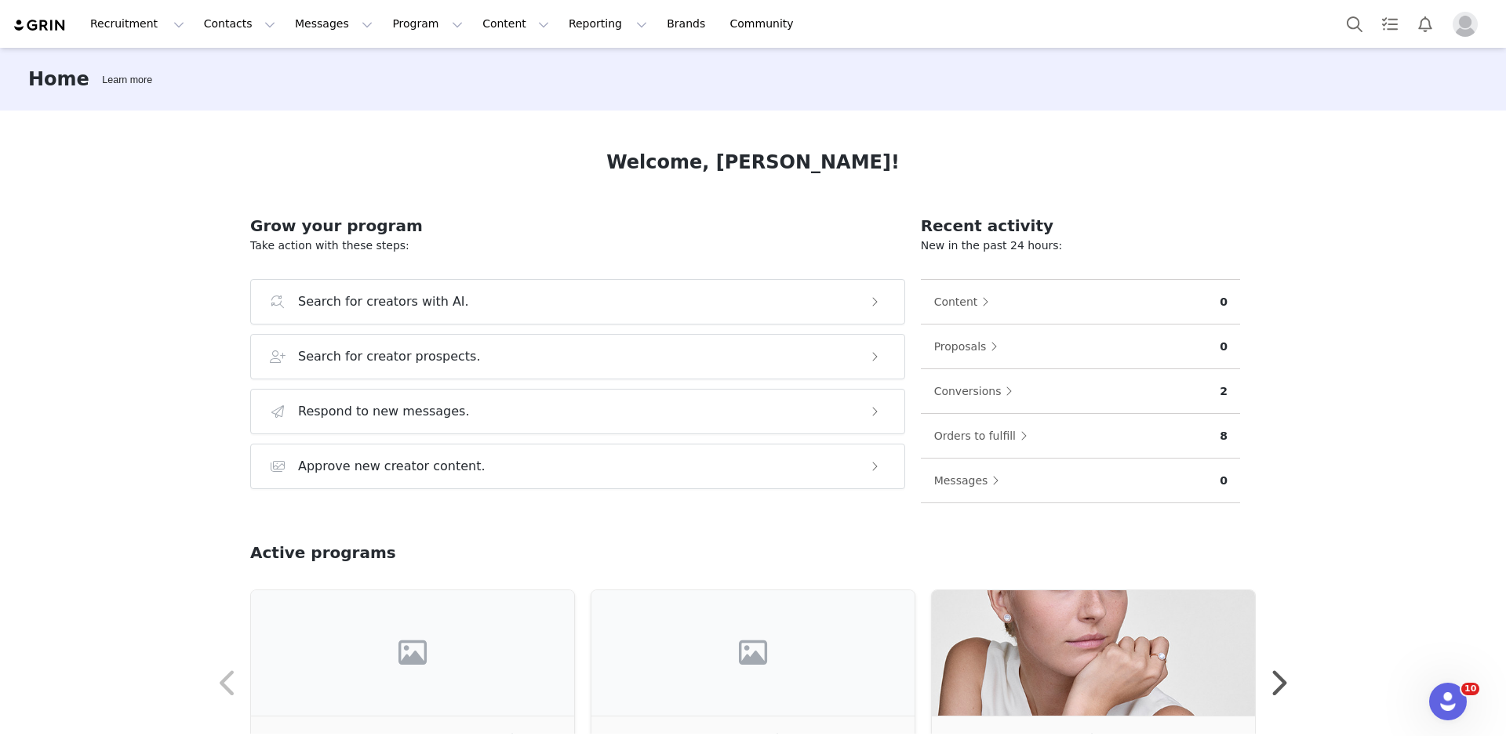
click at [1452, 37] on div at bounding box center [1415, 23] width 156 height 35
click at [1464, 31] on img "Profile" at bounding box center [1464, 24] width 25 height 25
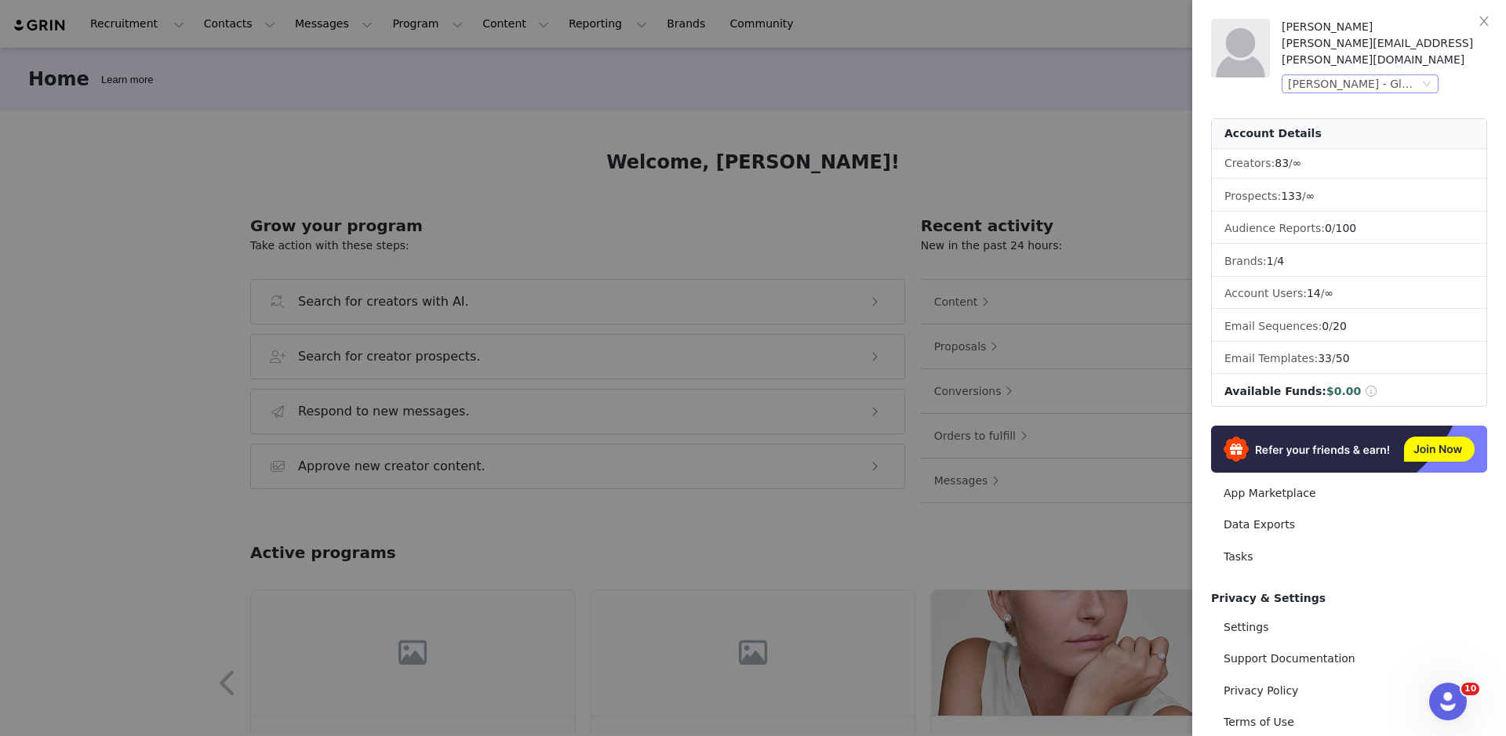
click at [1401, 75] on div "[PERSON_NAME] - Global" at bounding box center [1353, 83] width 131 height 17
click at [1426, 144] on li "[PERSON_NAME] - Global" at bounding box center [1391, 145] width 220 height 25
click at [1488, 27] on icon "icon: close" at bounding box center [1483, 21] width 13 height 13
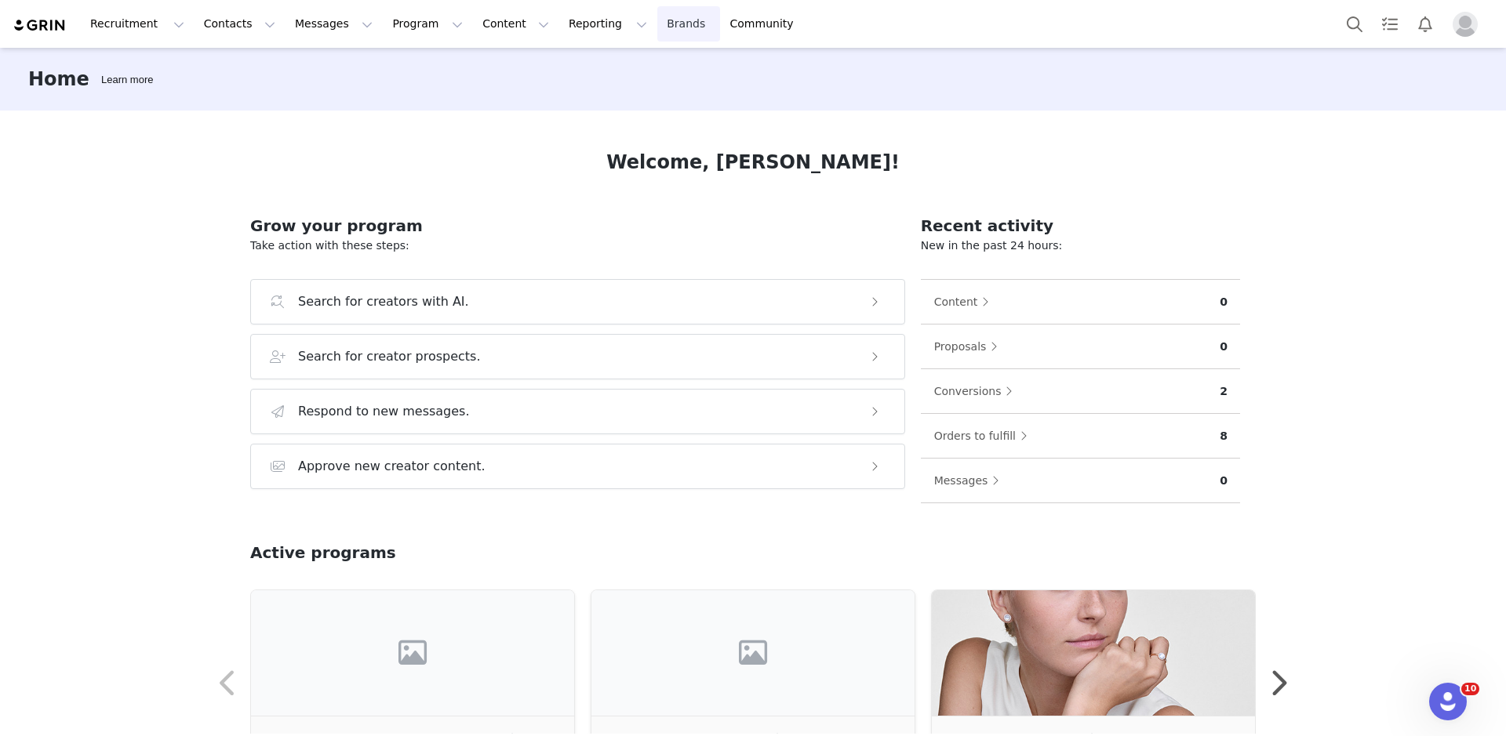
click at [657, 31] on link "Brands Brands" at bounding box center [688, 23] width 62 height 35
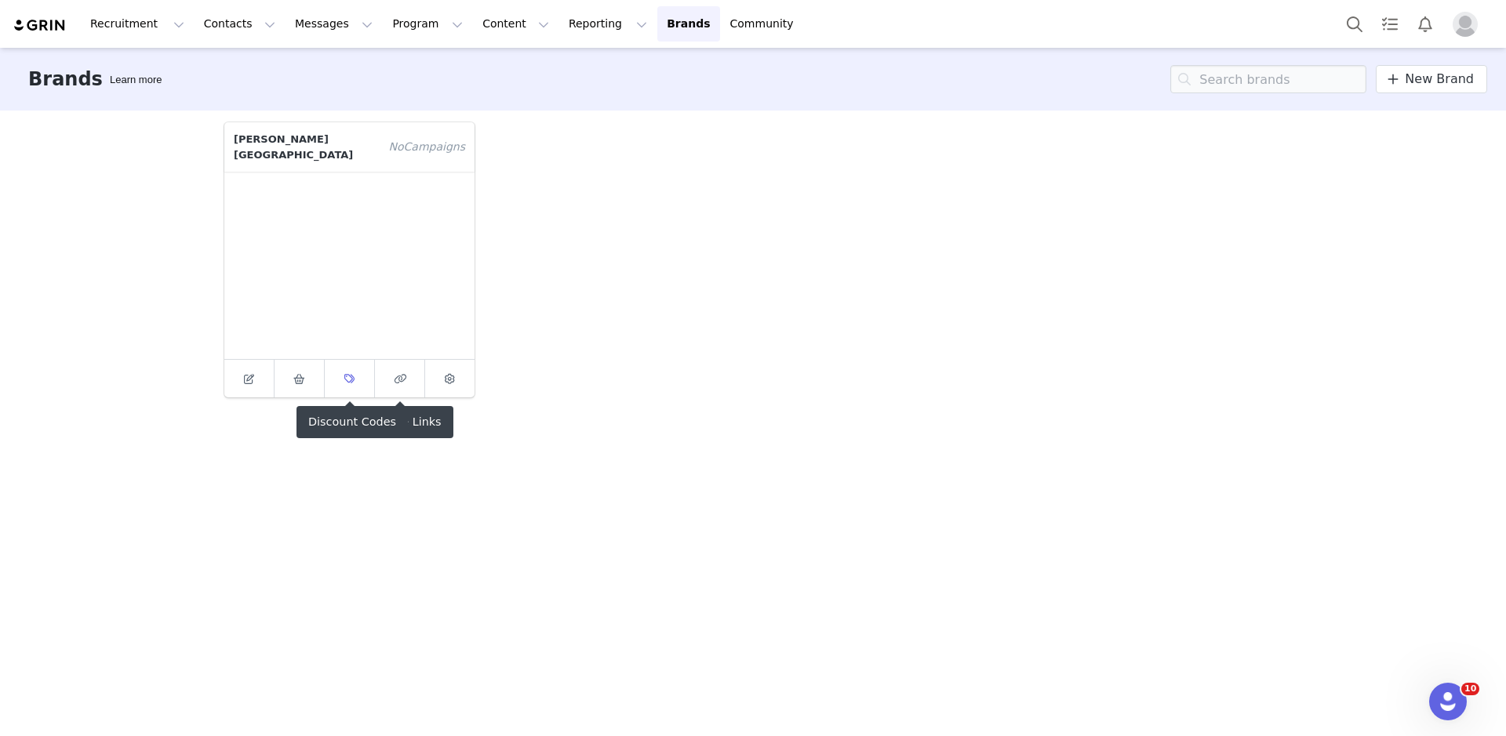
click at [358, 386] on link at bounding box center [350, 379] width 50 height 38
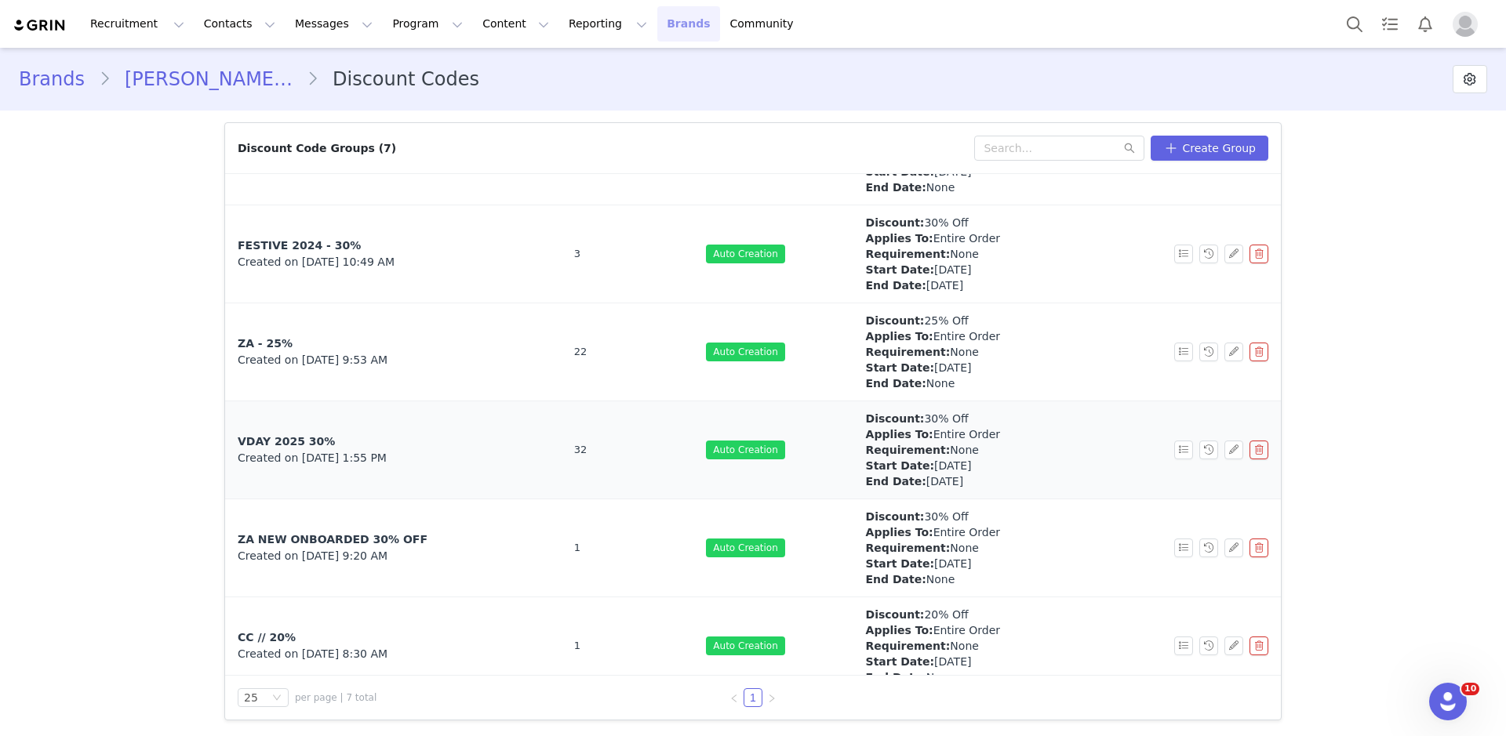
scroll to position [72, 0]
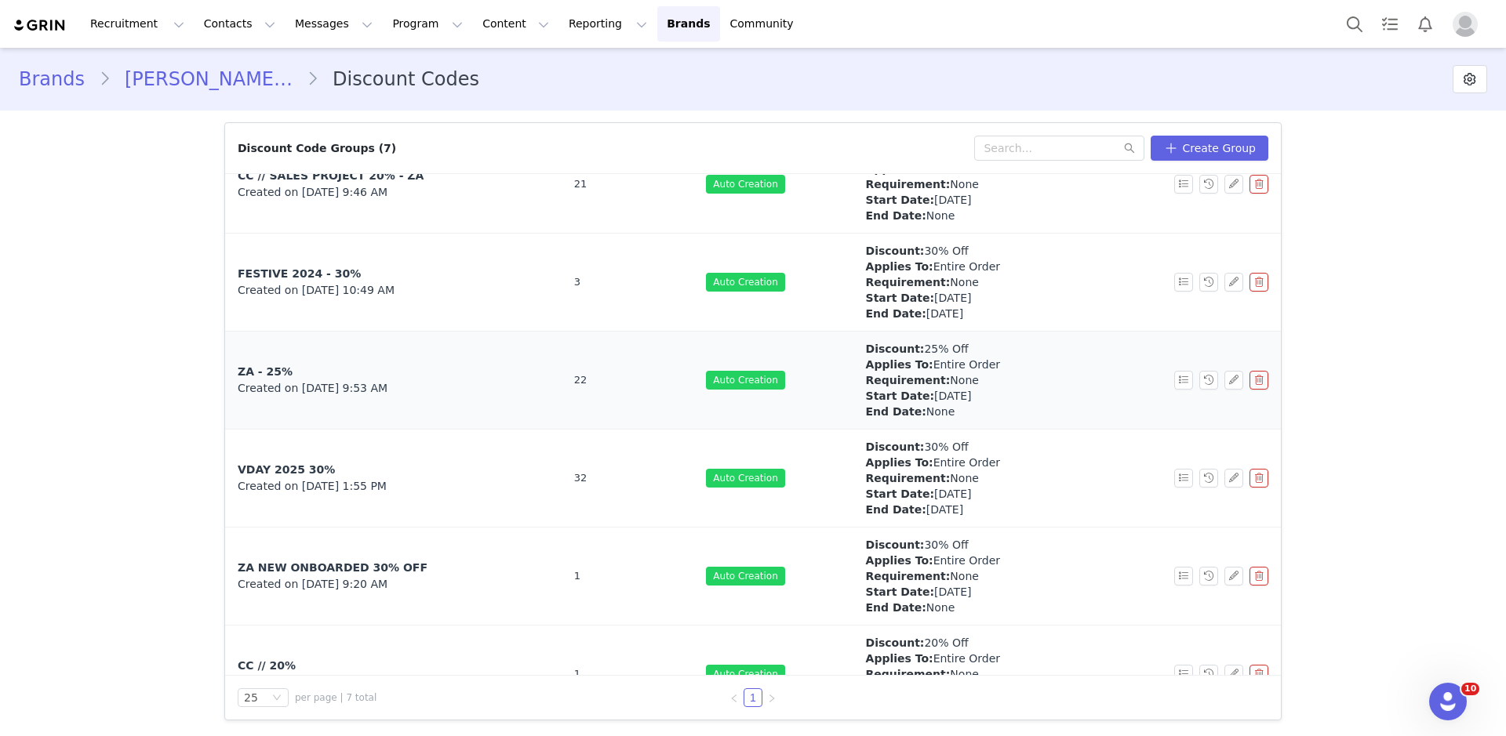
click at [258, 368] on span "ZA - 25%" at bounding box center [265, 371] width 55 height 13
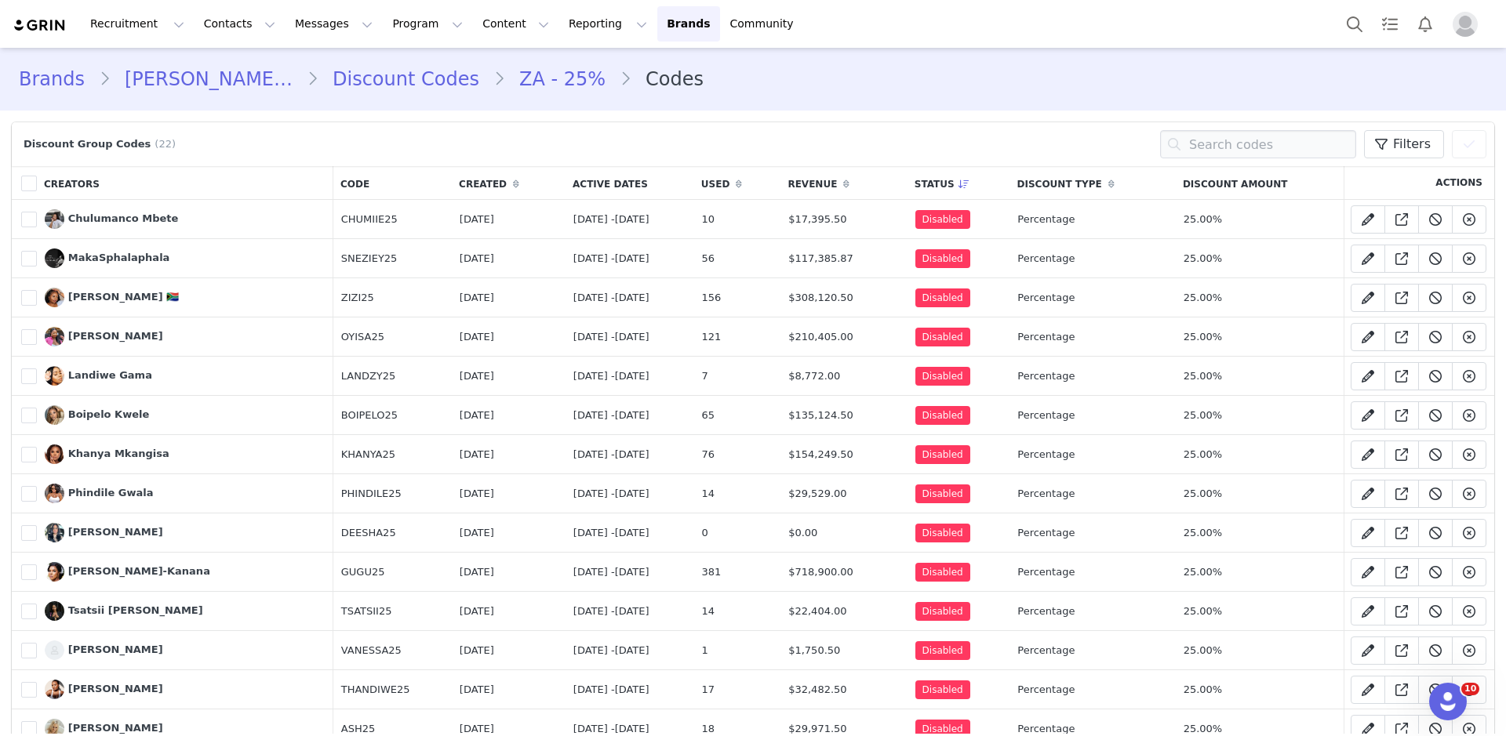
click at [552, 78] on link "ZA - 25%" at bounding box center [562, 79] width 114 height 28
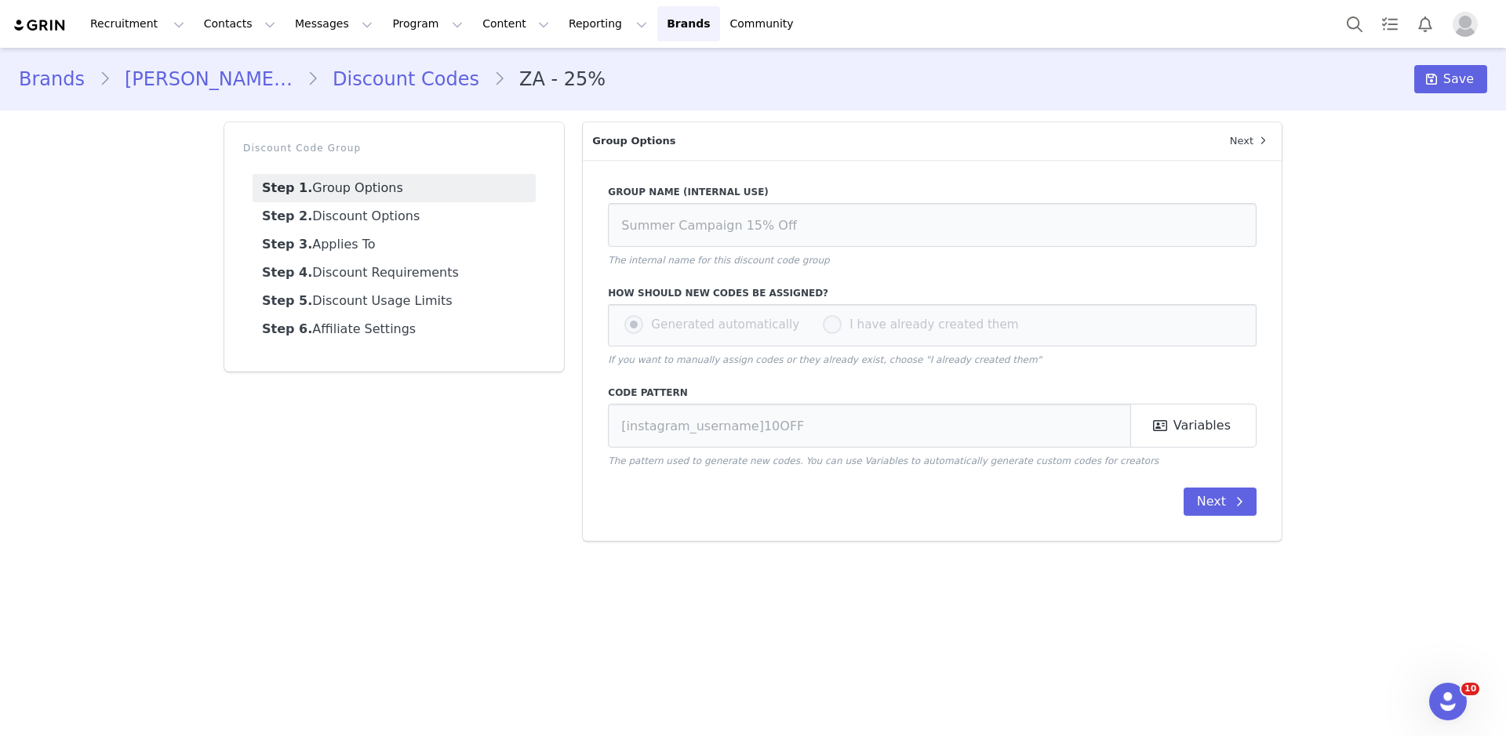
type input "ZA - 25%"
type input "[first_name]25"
click at [431, 68] on link "Discount Codes" at bounding box center [405, 79] width 175 height 28
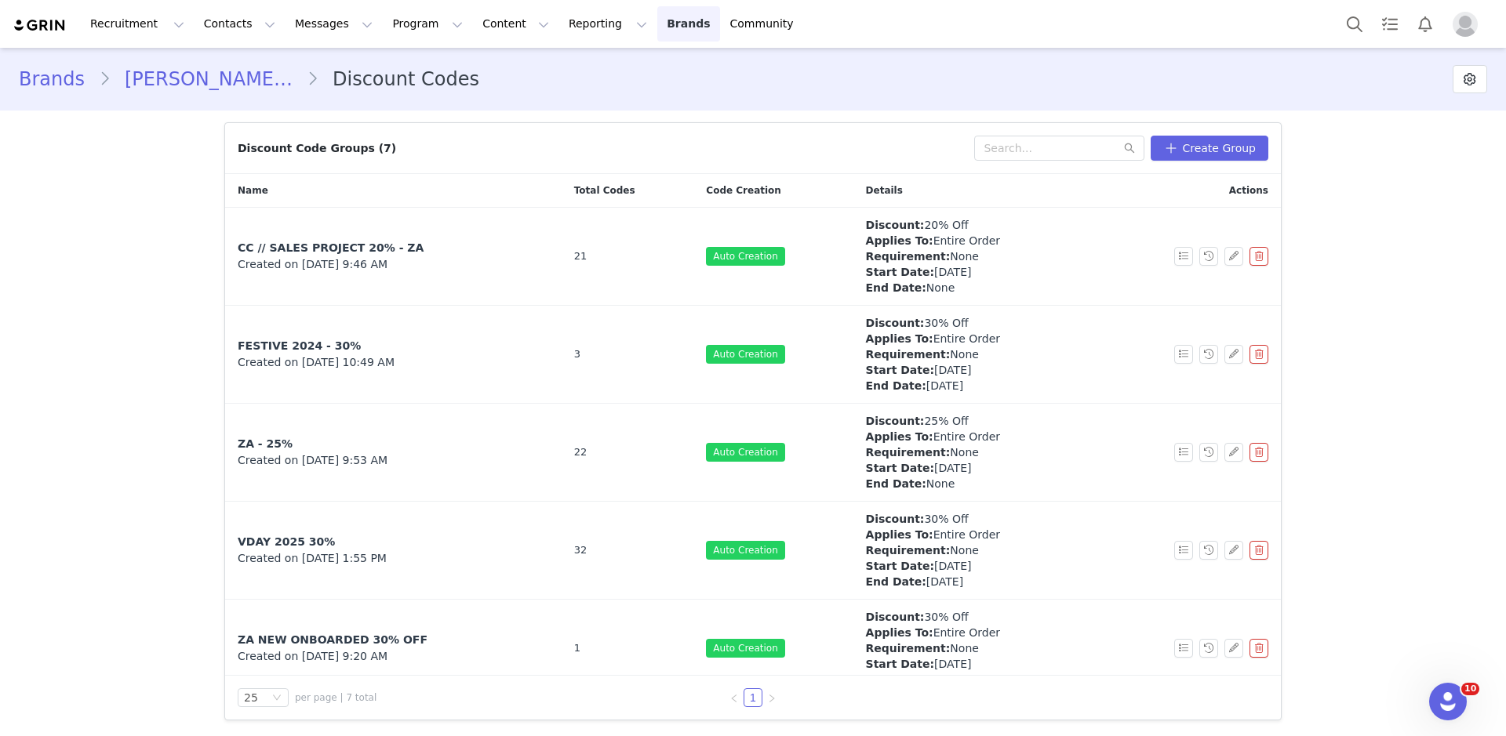
click at [657, 26] on link "Brands Brands" at bounding box center [688, 23] width 62 height 35
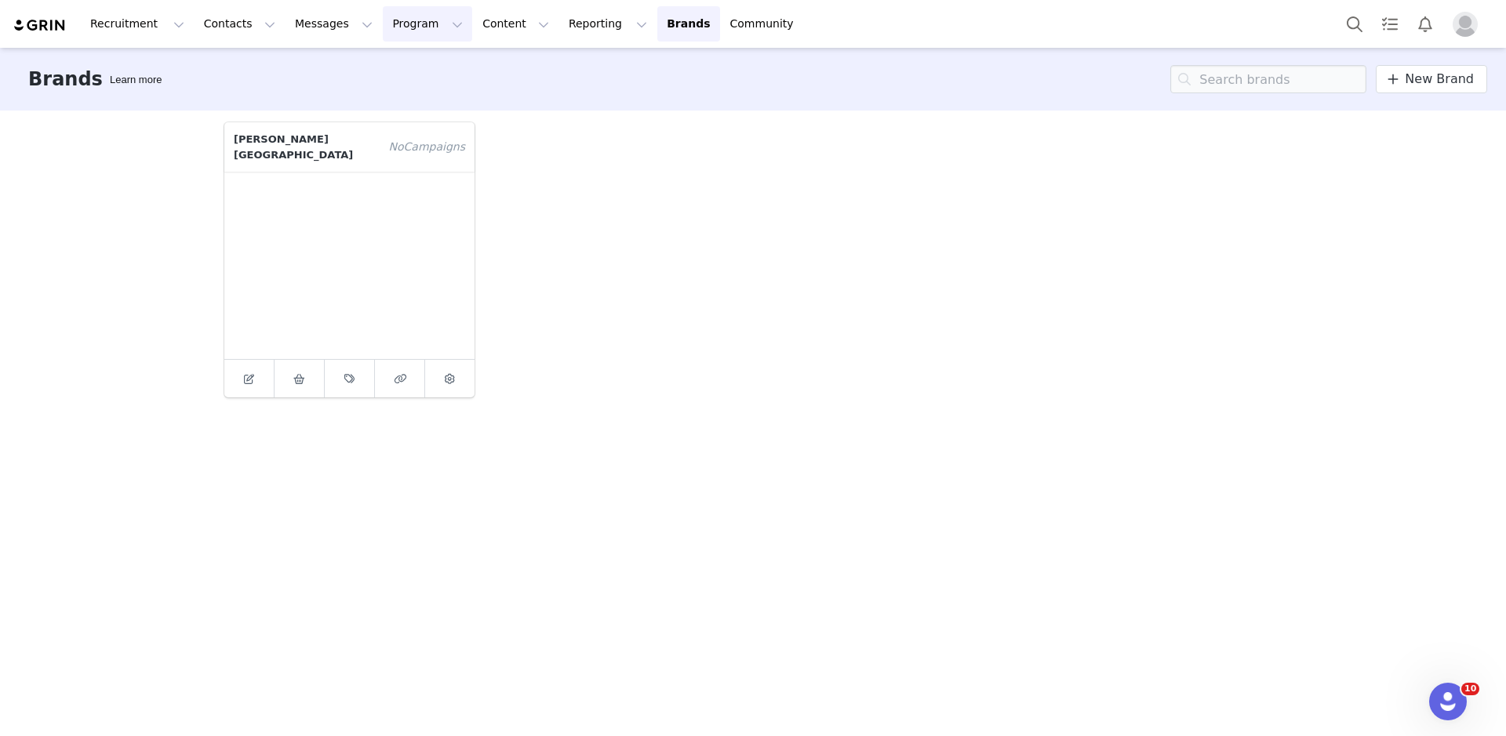
click at [411, 31] on button "Program Program" at bounding box center [427, 23] width 89 height 35
click at [406, 68] on p "Activations" at bounding box center [401, 69] width 60 height 16
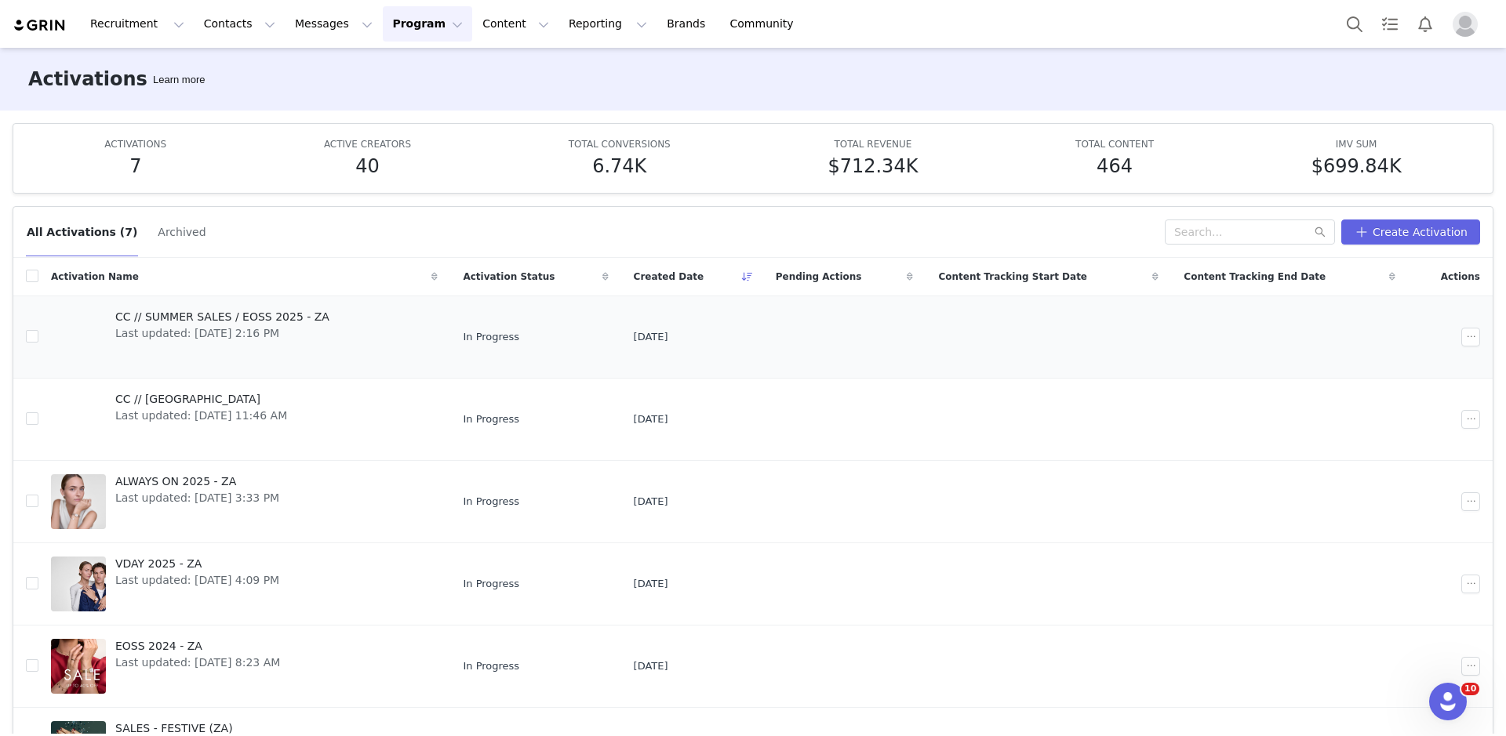
click at [329, 329] on div "CC // SUMMER SALES / EOSS 2025 - ZA Last updated: [DATE] 2:16 PM" at bounding box center [222, 337] width 233 height 63
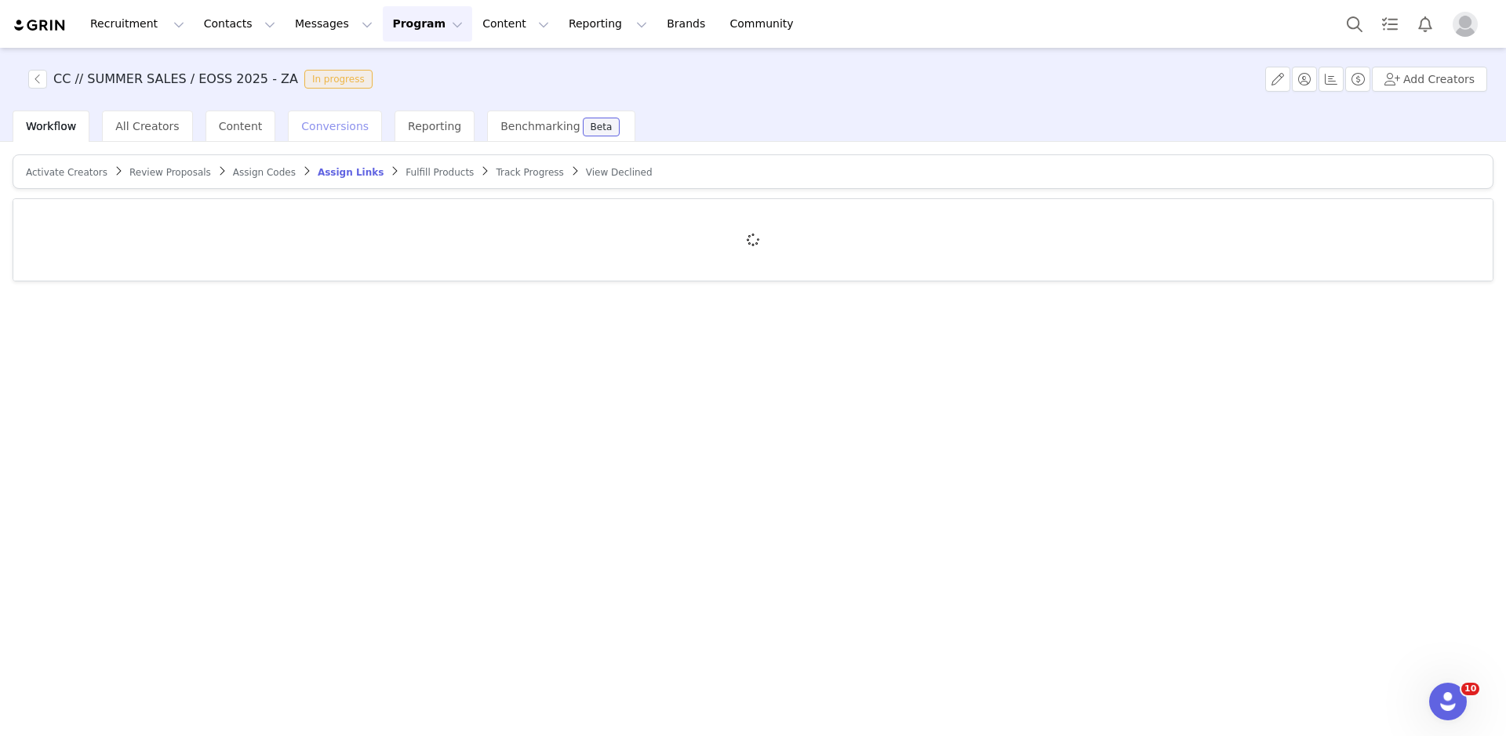
click at [322, 125] on span "Conversions" at bounding box center [334, 126] width 67 height 13
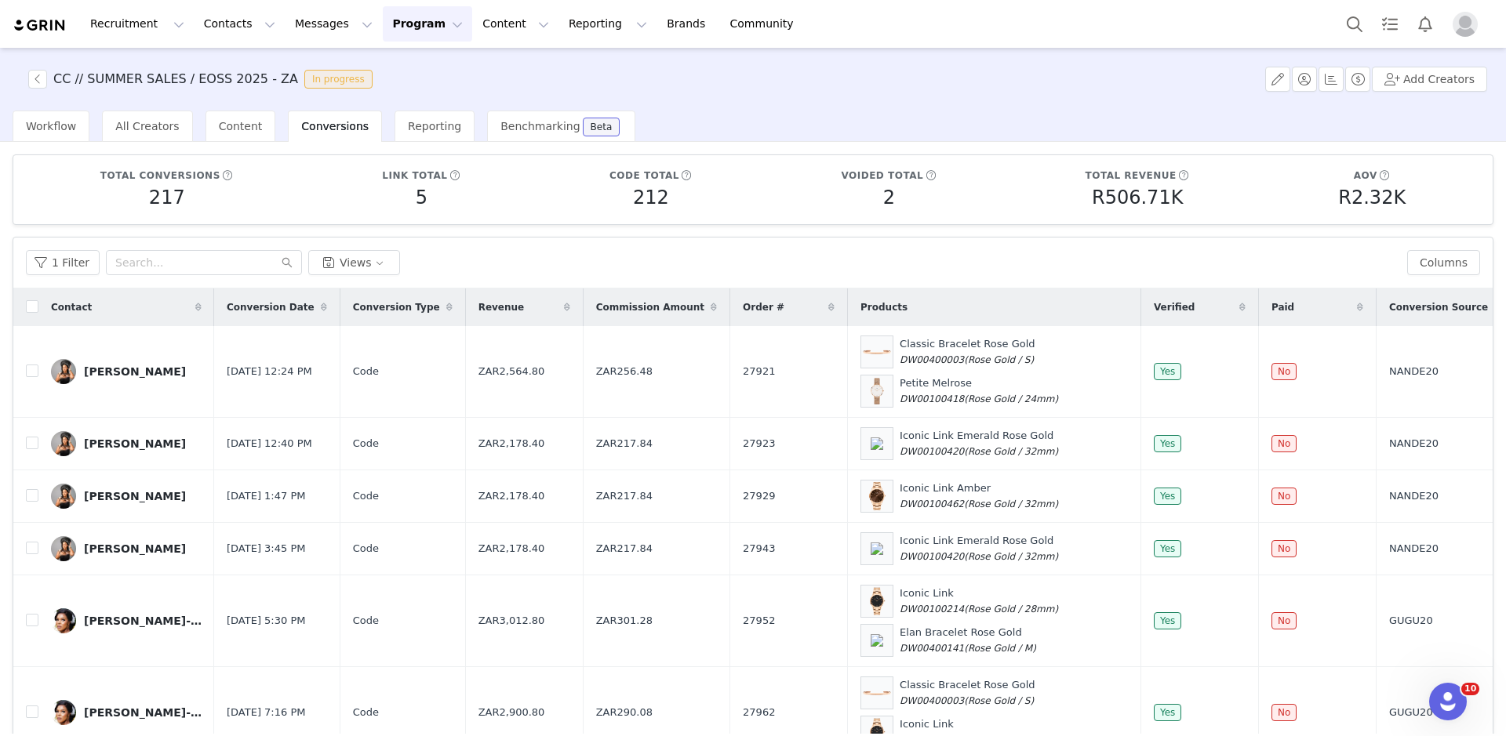
click at [1471, 23] on img "Profile" at bounding box center [1464, 24] width 25 height 25
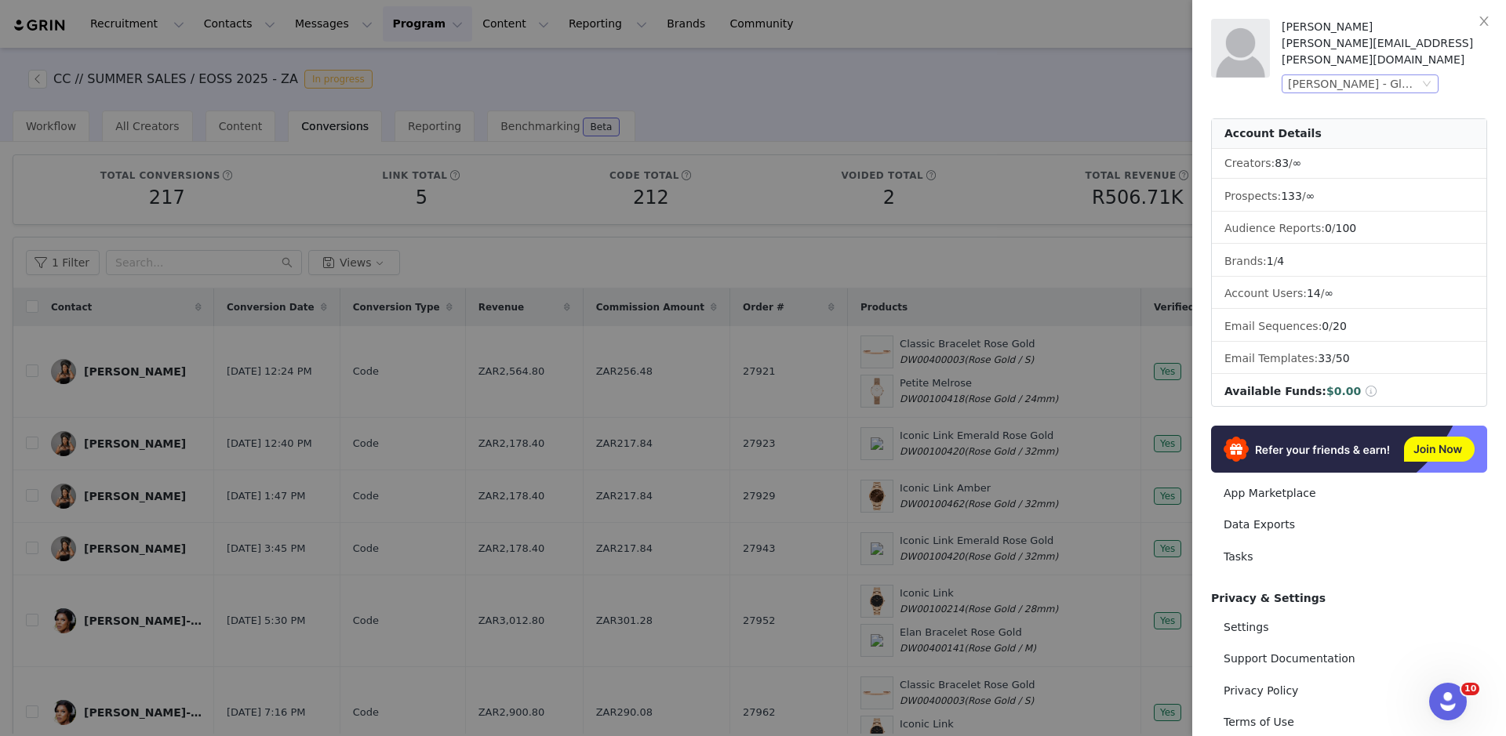
click at [1393, 75] on div "[PERSON_NAME] - Global" at bounding box center [1353, 83] width 131 height 17
click at [1384, 173] on li "[PERSON_NAME] - EU" at bounding box center [1391, 170] width 220 height 25
